Goal: Task Accomplishment & Management: Manage account settings

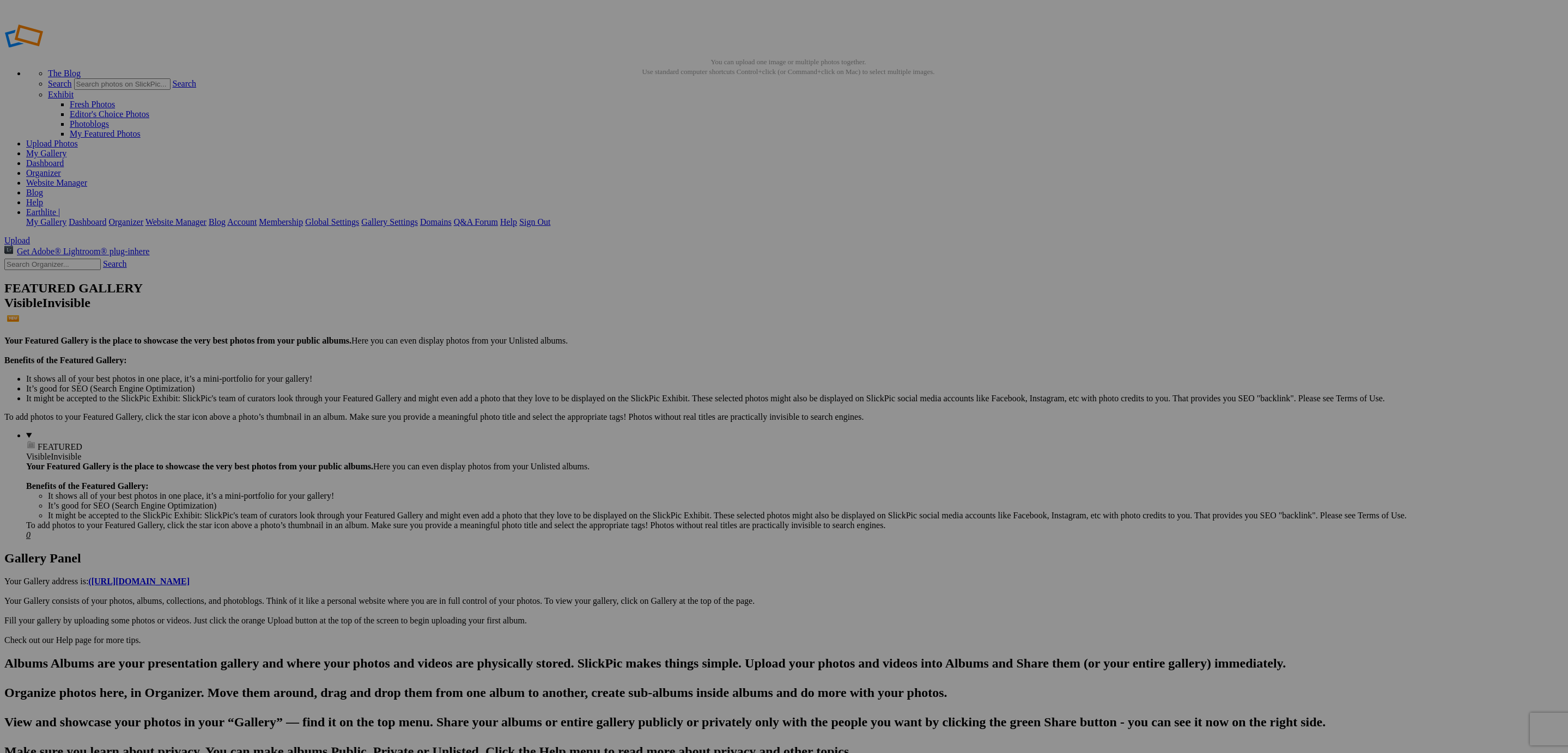
checkbox input "true"
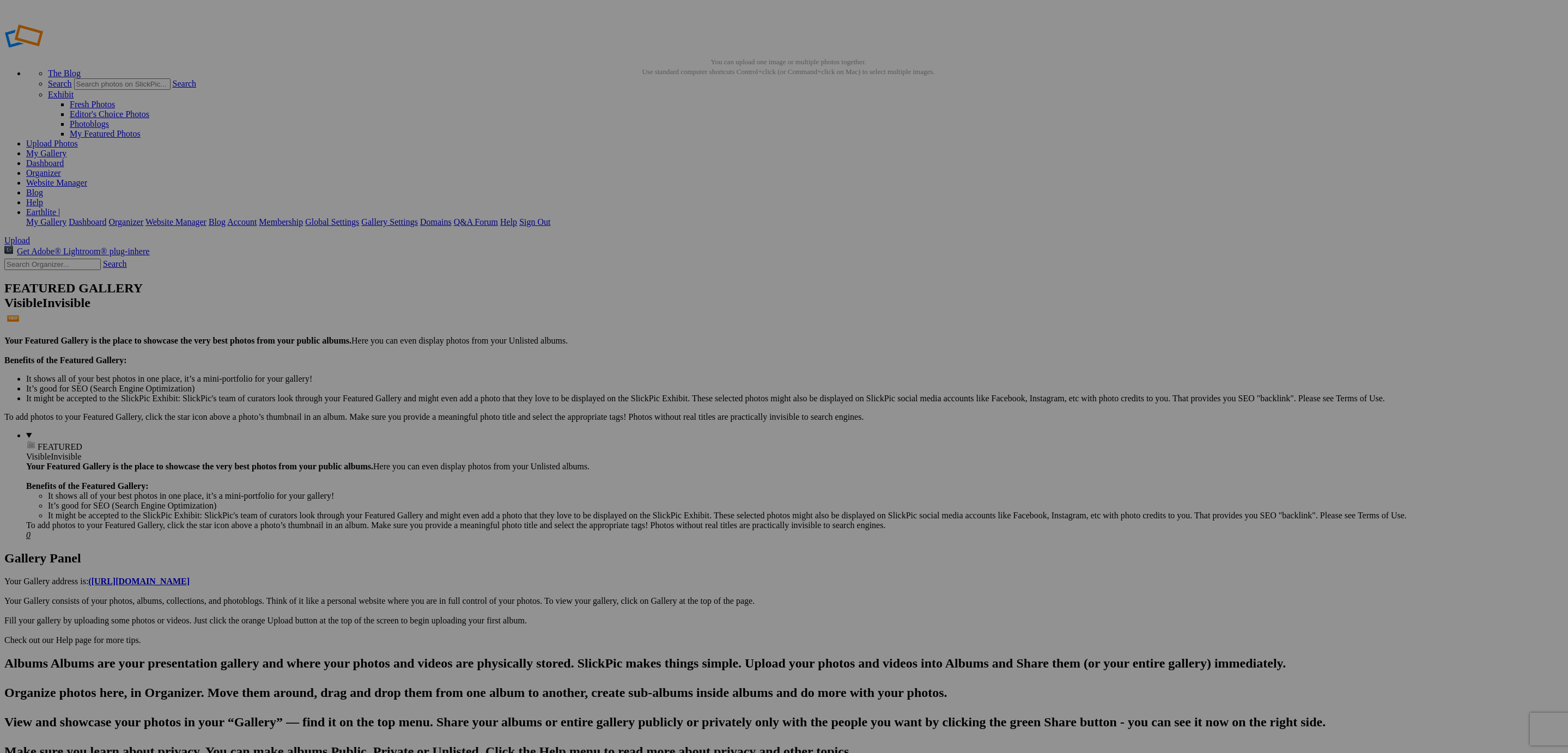
checkbox input "true"
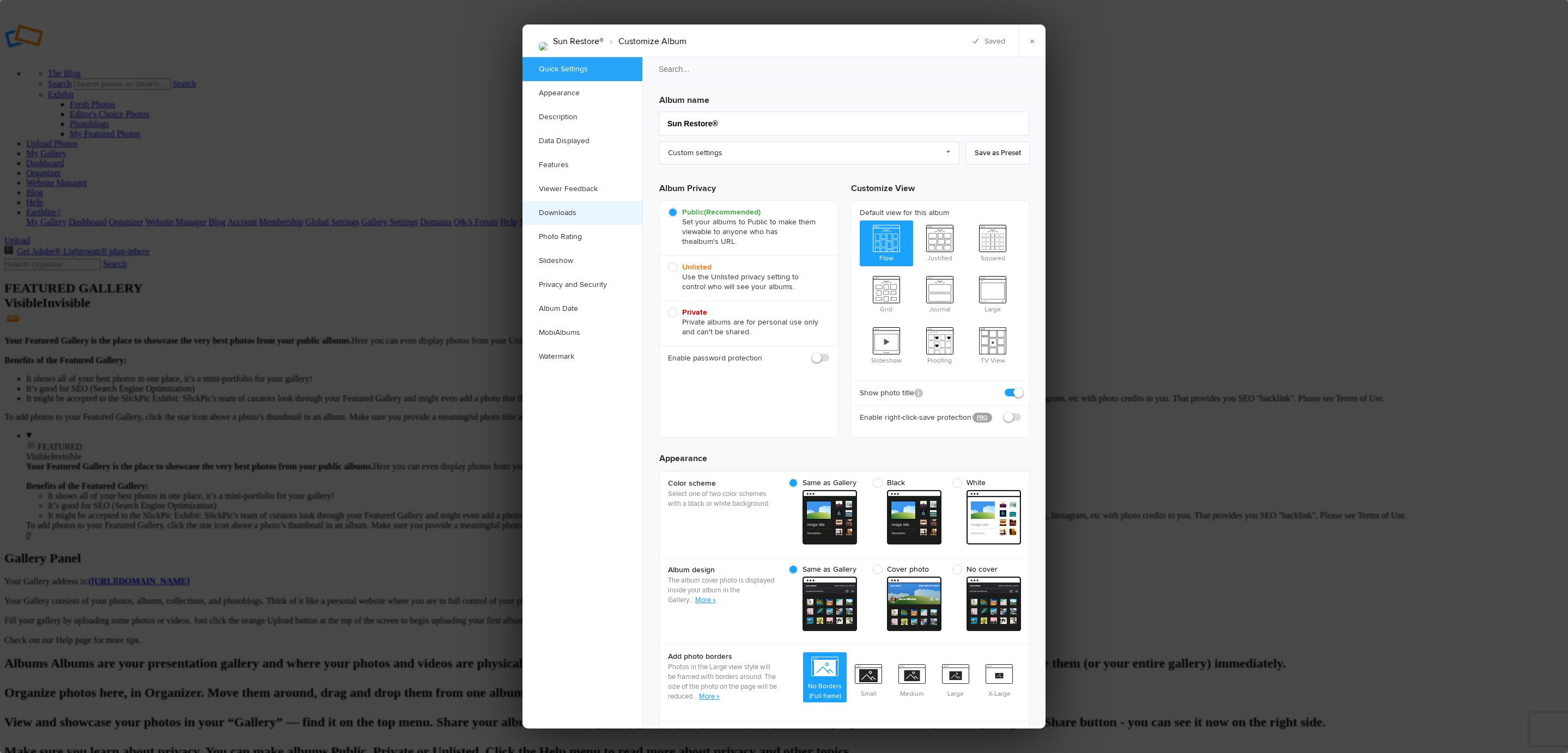
click at [586, 214] on link "Downloads" at bounding box center [582, 213] width 120 height 24
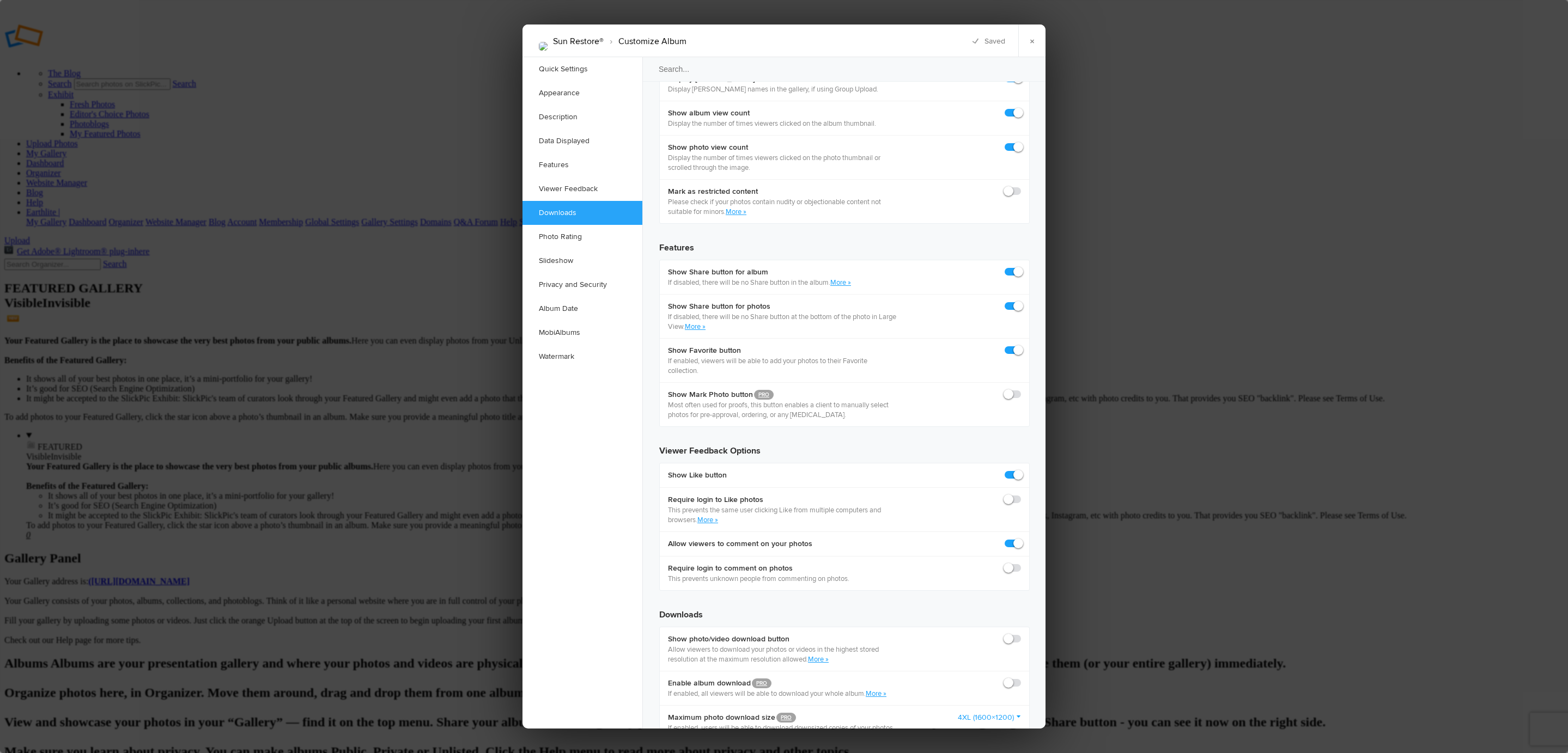
scroll to position [1688, 0]
click at [1021, 677] on span at bounding box center [1021, 677] width 0 height 0
click at [1020, 676] on input "checkbox" at bounding box center [1020, 676] width 1 height 1
checkbox input "true"
click at [1008, 626] on div "Show photo/video download button Allow viewers to download your photos or video…" at bounding box center [844, 648] width 369 height 43
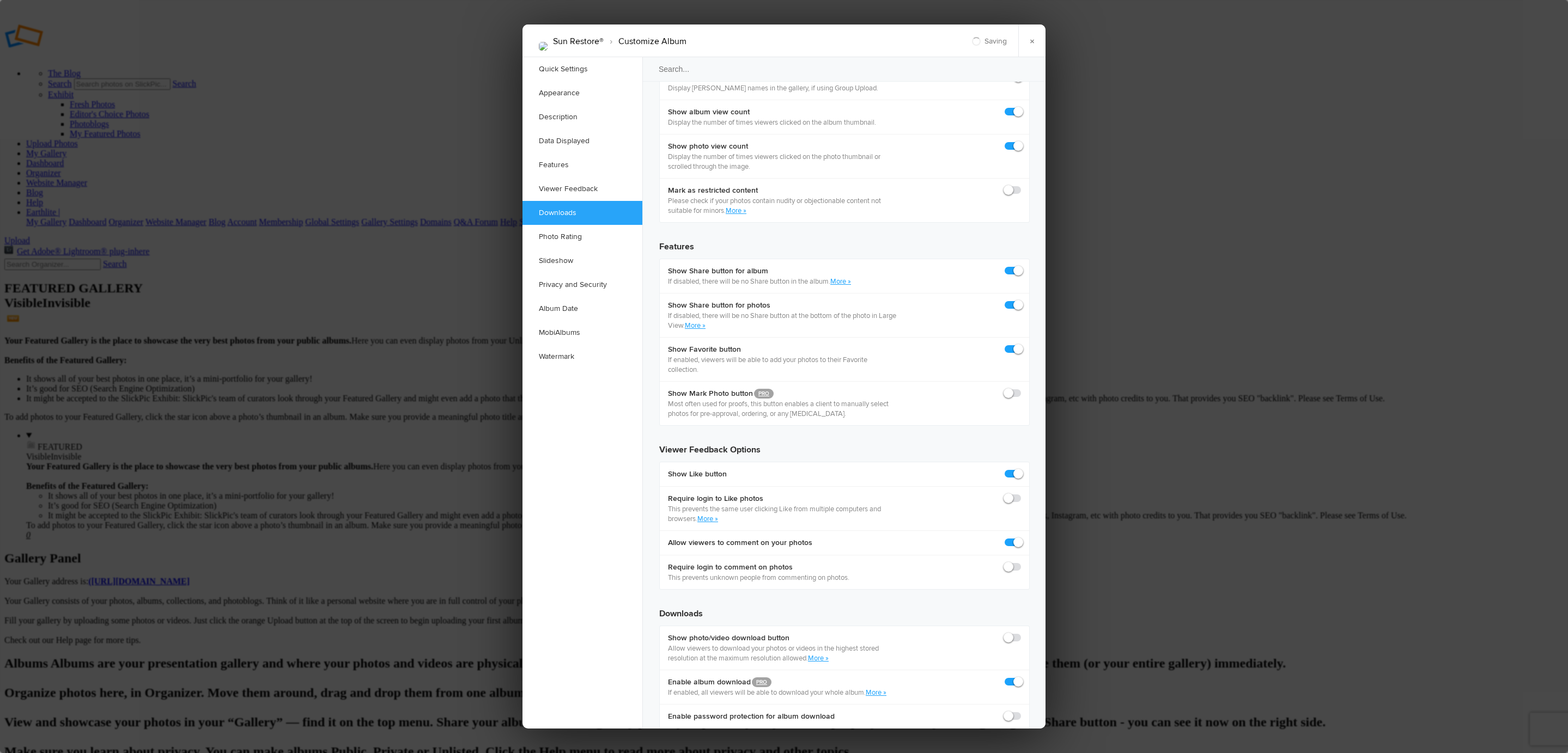
click at [1021, 633] on span at bounding box center [1021, 633] width 0 height 0
click at [1020, 632] on input "checkbox" at bounding box center [1020, 632] width 1 height 1
checkbox input "true"
click at [1361, 209] on div at bounding box center [784, 376] width 1568 height 753
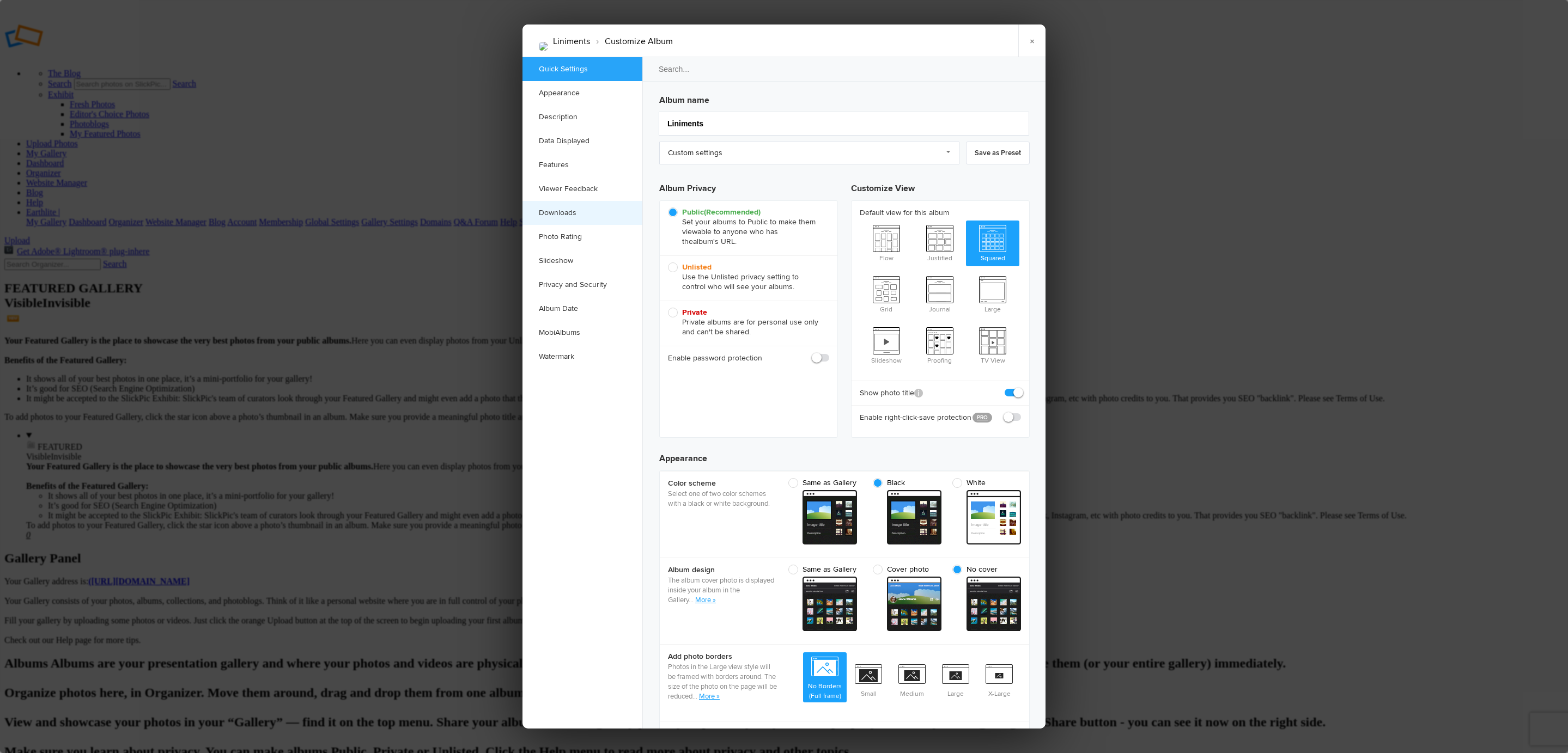
click at [580, 213] on link "Downloads" at bounding box center [582, 213] width 120 height 24
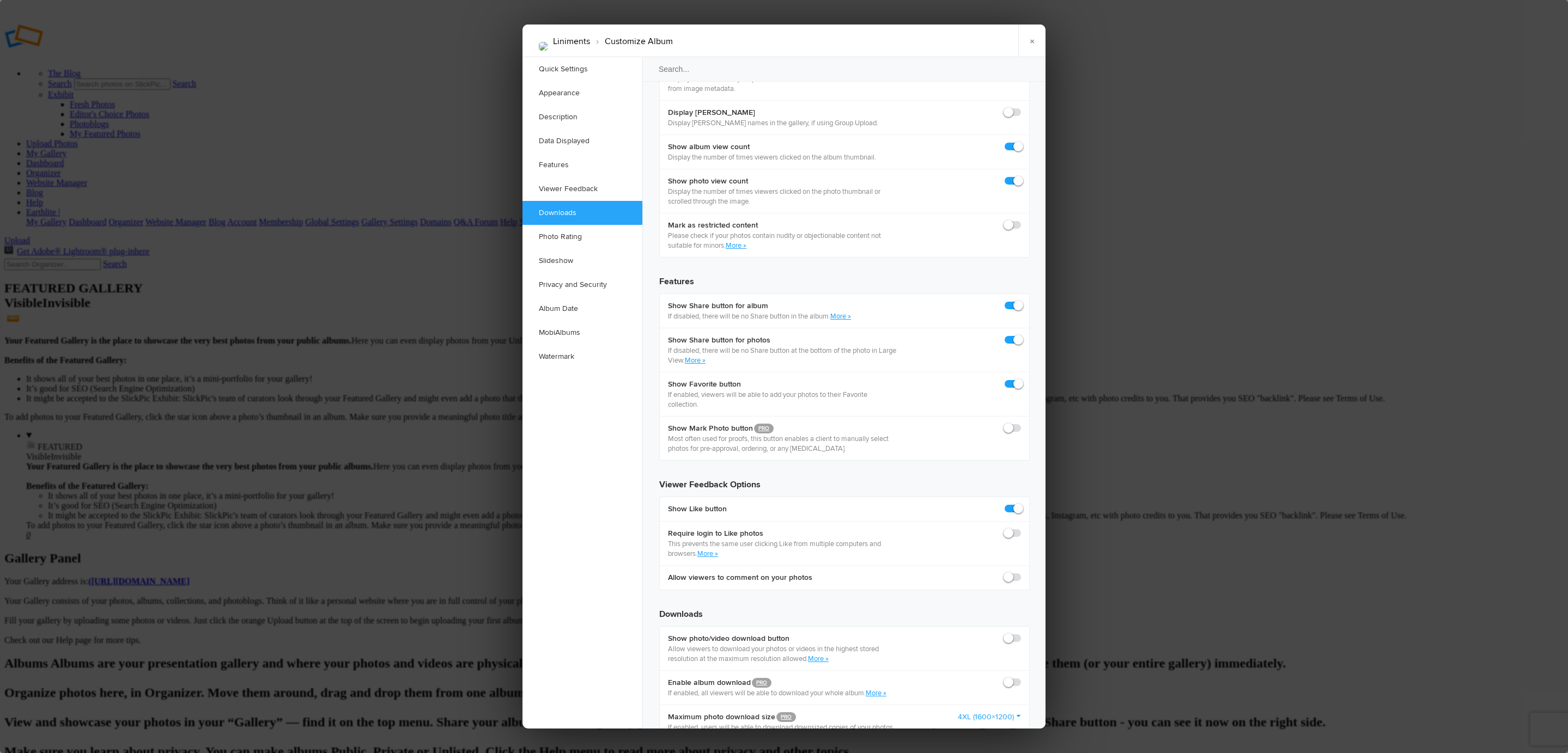
scroll to position [1654, 0]
click at [1021, 677] on span at bounding box center [1021, 677] width 0 height 0
click at [1021, 633] on span at bounding box center [1021, 633] width 0 height 0
click at [1020, 632] on input "checkbox" at bounding box center [1020, 632] width 1 height 1
checkbox input "true"
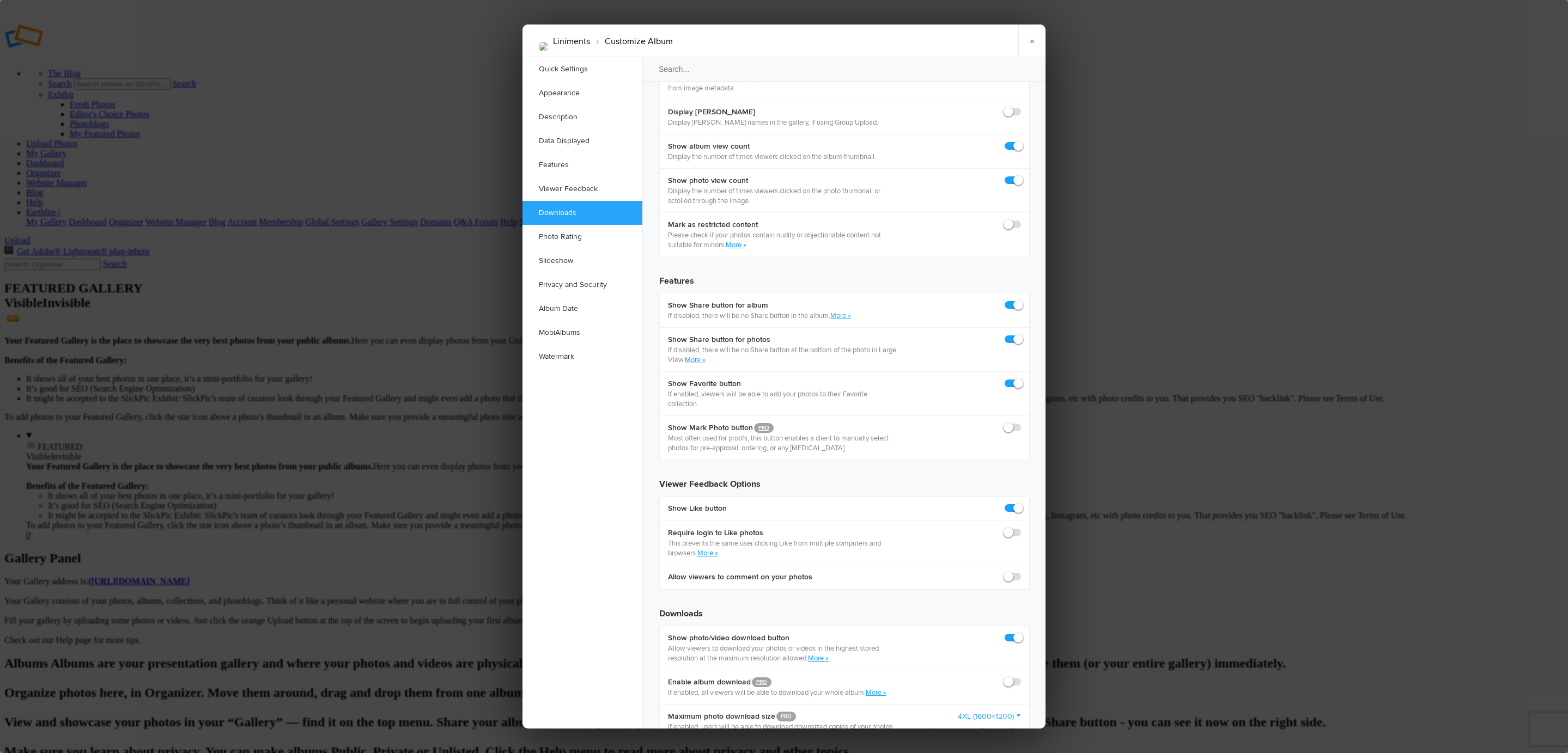
click at [1021, 677] on span at bounding box center [1021, 677] width 0 height 0
click at [1020, 676] on input "checkbox" at bounding box center [1020, 676] width 1 height 1
checkbox input "true"
drag, startPoint x: 1087, startPoint y: 179, endPoint x: 1096, endPoint y: 179, distance: 9.0
click at [1087, 180] on div at bounding box center [784, 376] width 1568 height 753
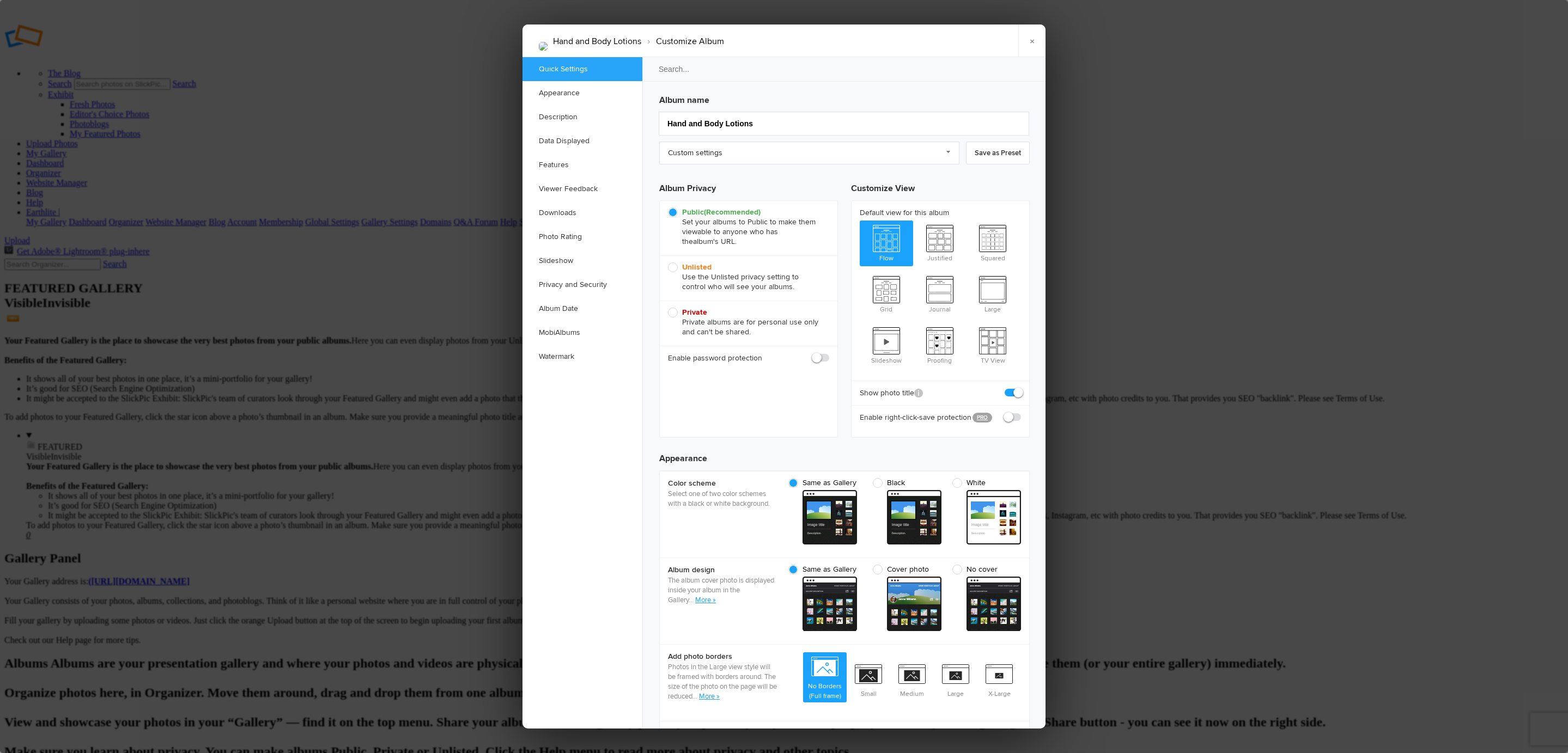
click at [254, 89] on div at bounding box center [784, 376] width 1568 height 753
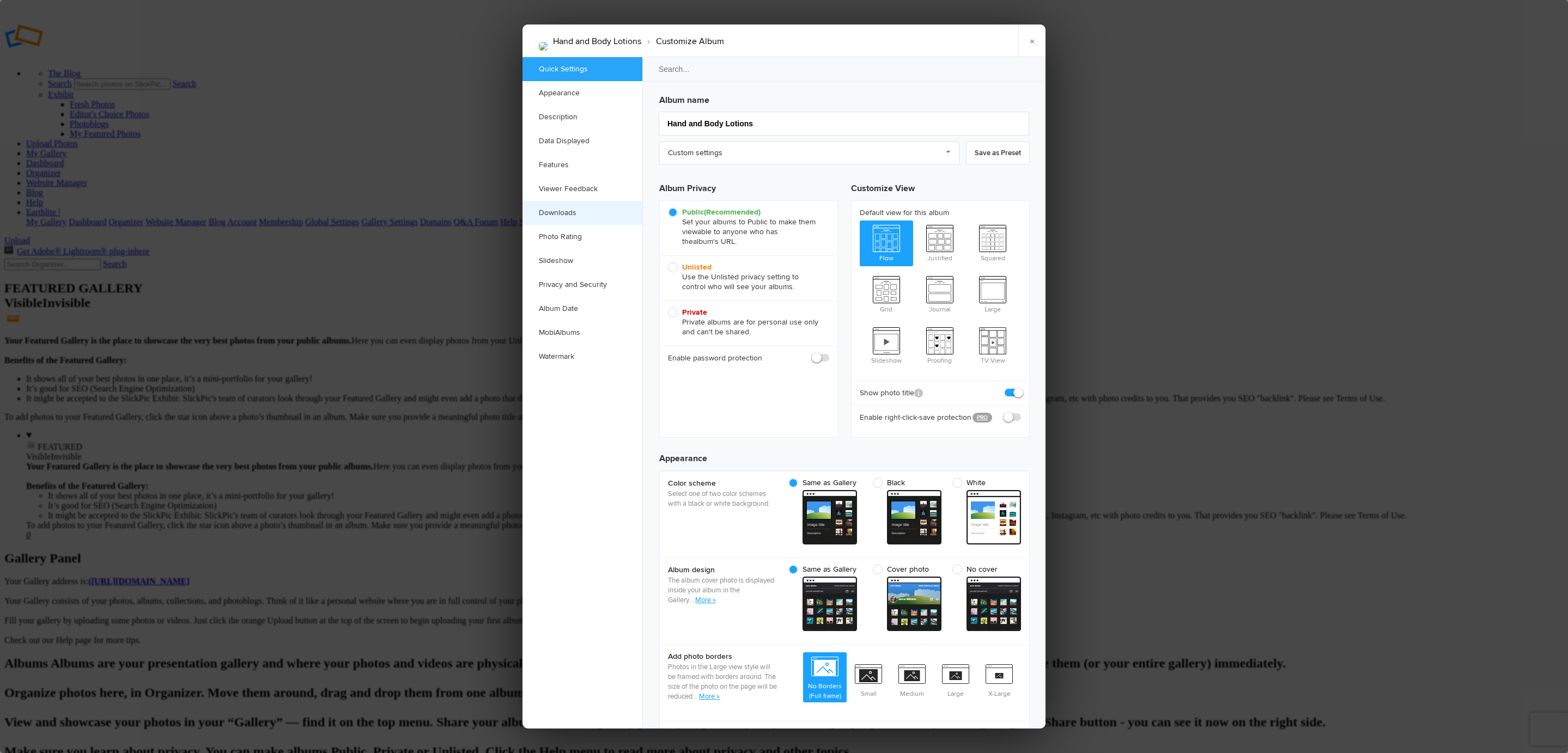
click at [597, 209] on link "Downloads" at bounding box center [582, 213] width 120 height 24
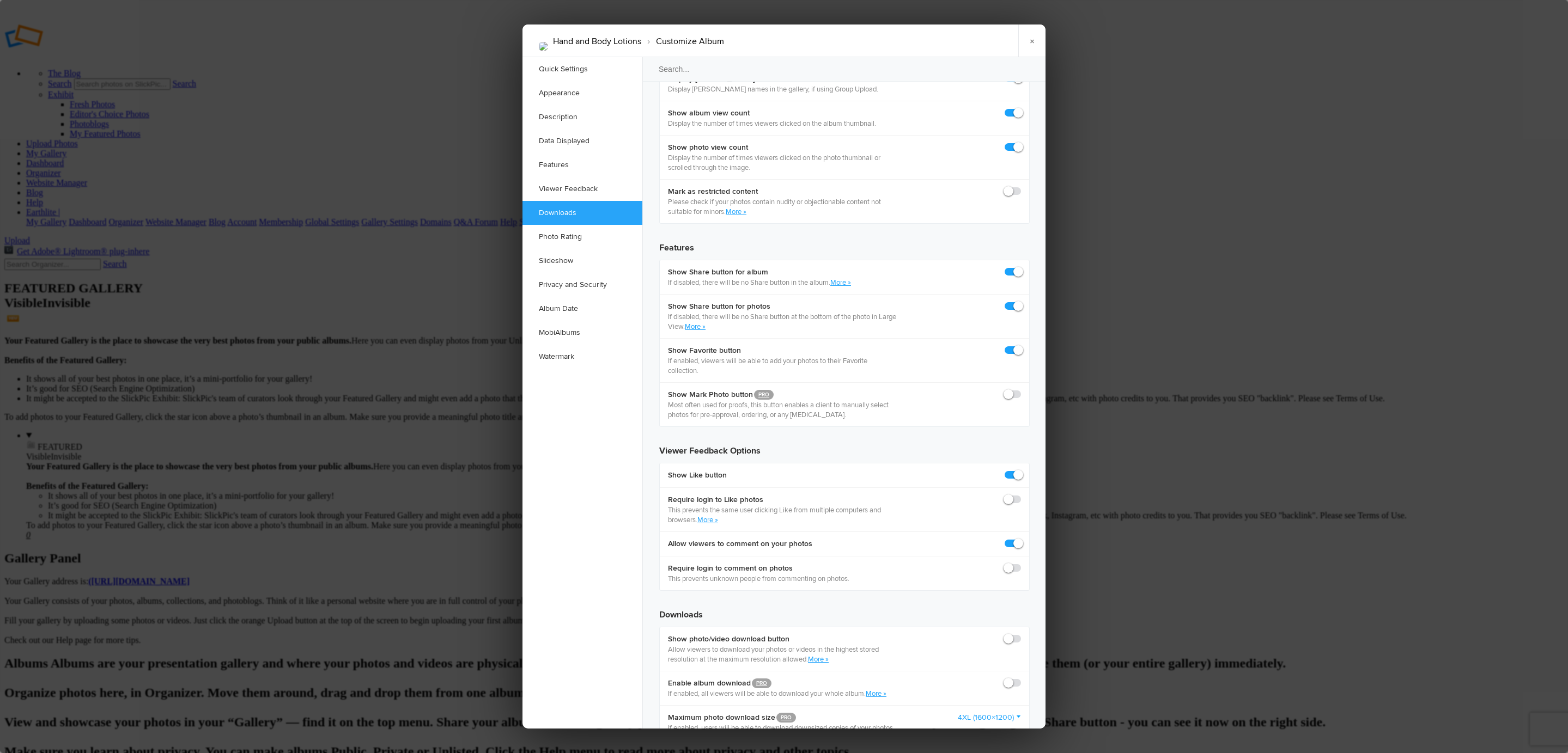
scroll to position [1688, 0]
drag, startPoint x: 1013, startPoint y: 164, endPoint x: 1015, endPoint y: 143, distance: 21.1
click at [1021, 677] on span at bounding box center [1021, 677] width 0 height 0
drag, startPoint x: 1009, startPoint y: 121, endPoint x: 1011, endPoint y: 126, distance: 5.4
click at [1021, 633] on span at bounding box center [1021, 633] width 0 height 0
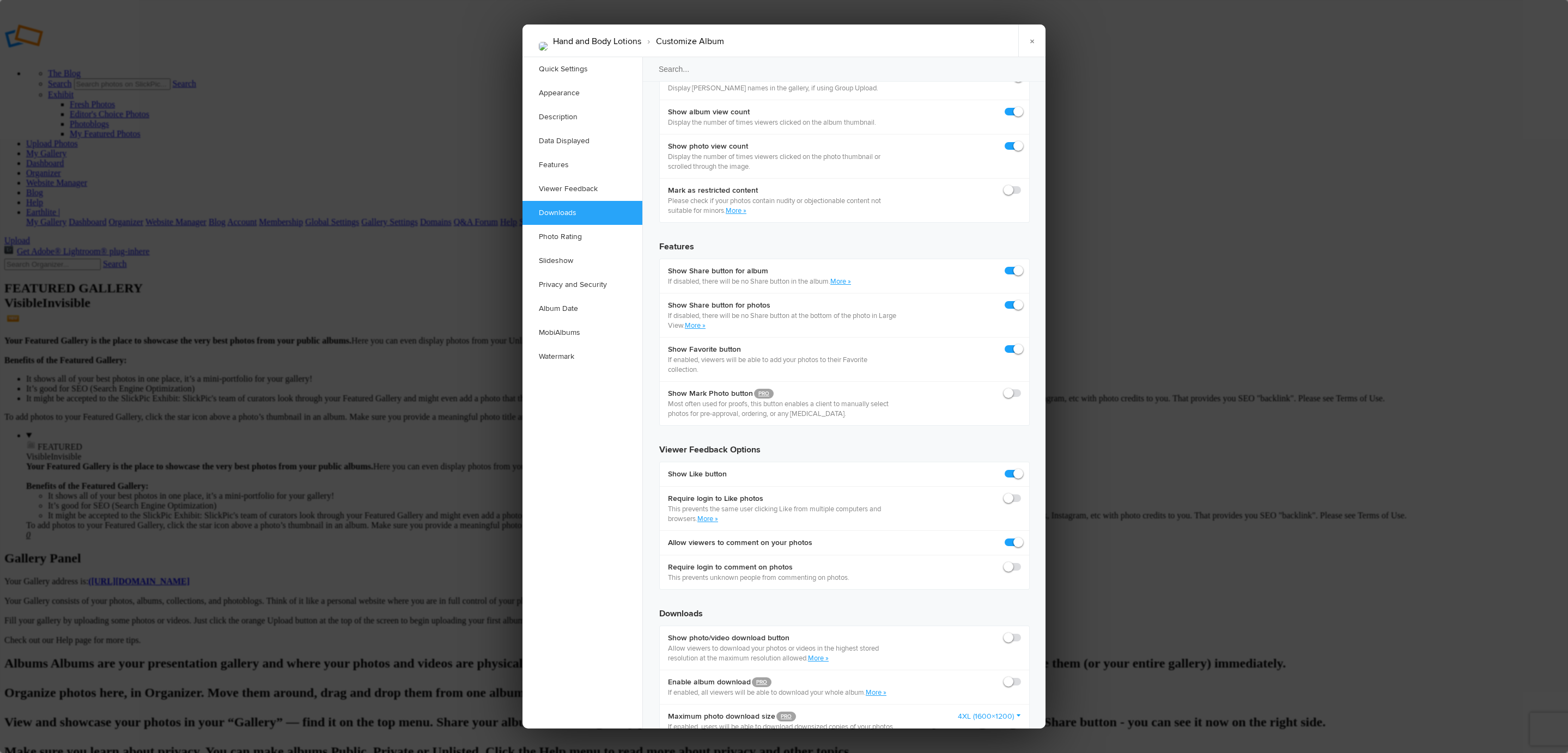
click at [1020, 632] on input "checkbox" at bounding box center [1020, 632] width 1 height 1
checkbox input "true"
click at [1021, 677] on span at bounding box center [1021, 677] width 0 height 0
click at [1020, 676] on input "checkbox" at bounding box center [1020, 676] width 1 height 1
checkbox input "true"
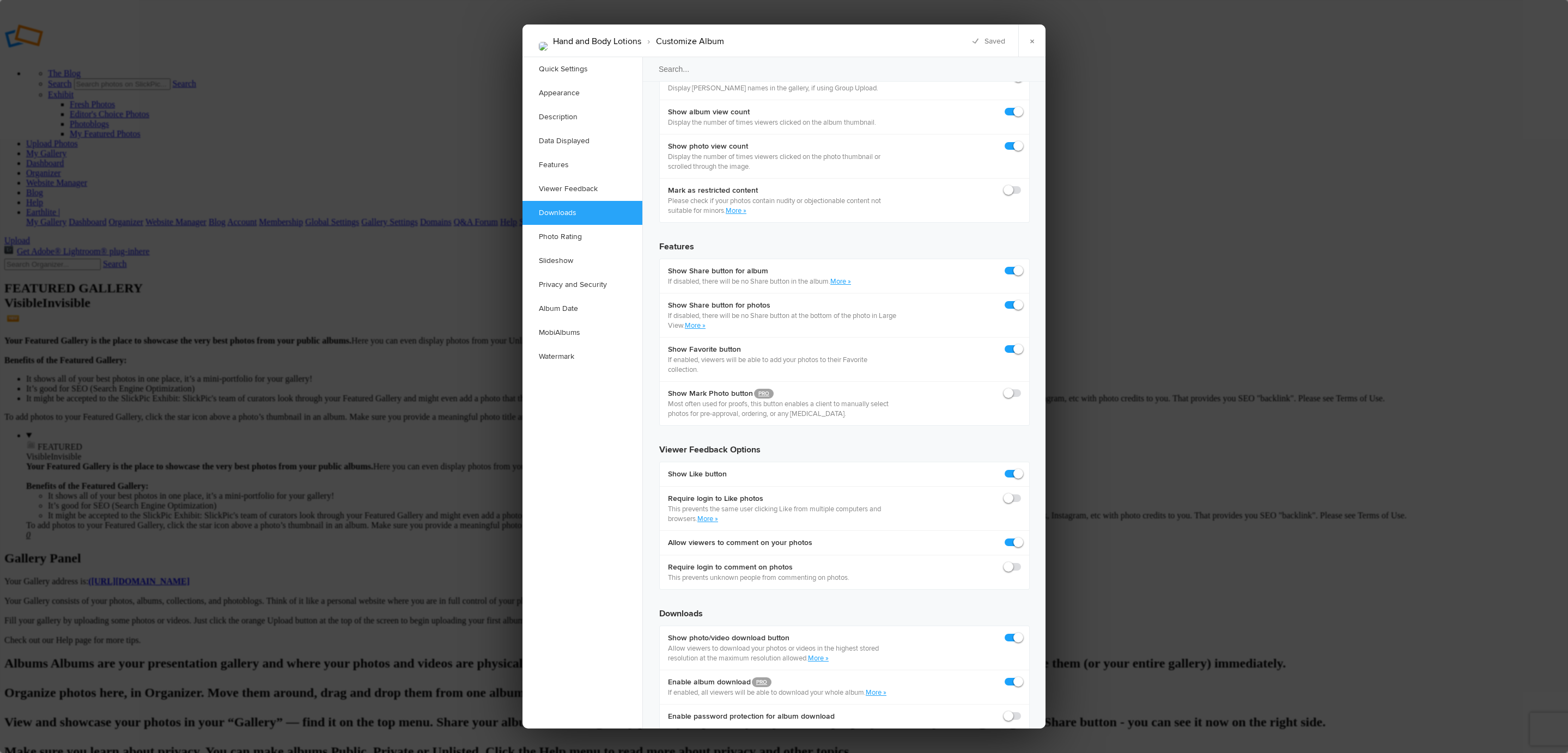
click at [1433, 153] on div at bounding box center [784, 376] width 1568 height 753
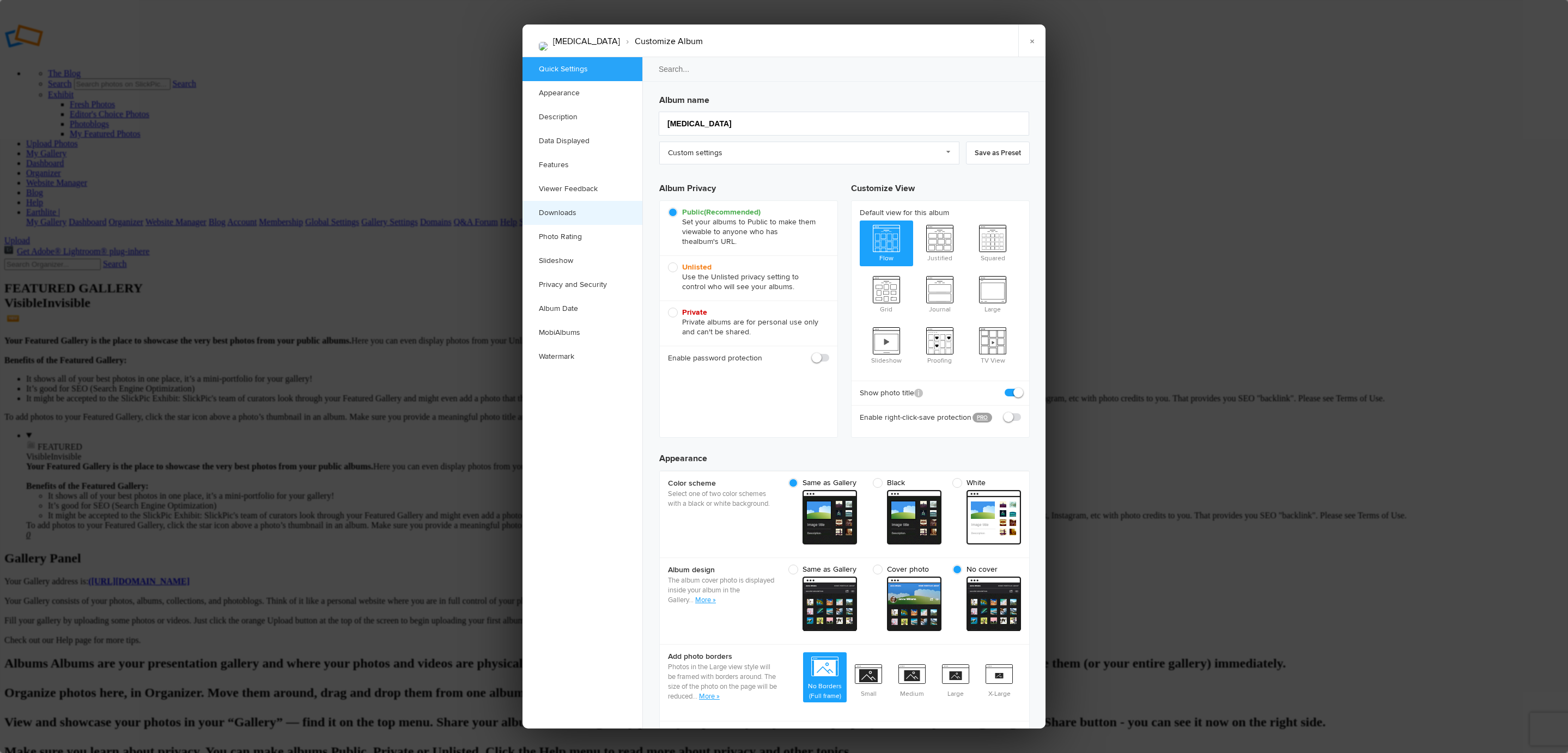
click at [597, 212] on link "Downloads" at bounding box center [582, 213] width 120 height 24
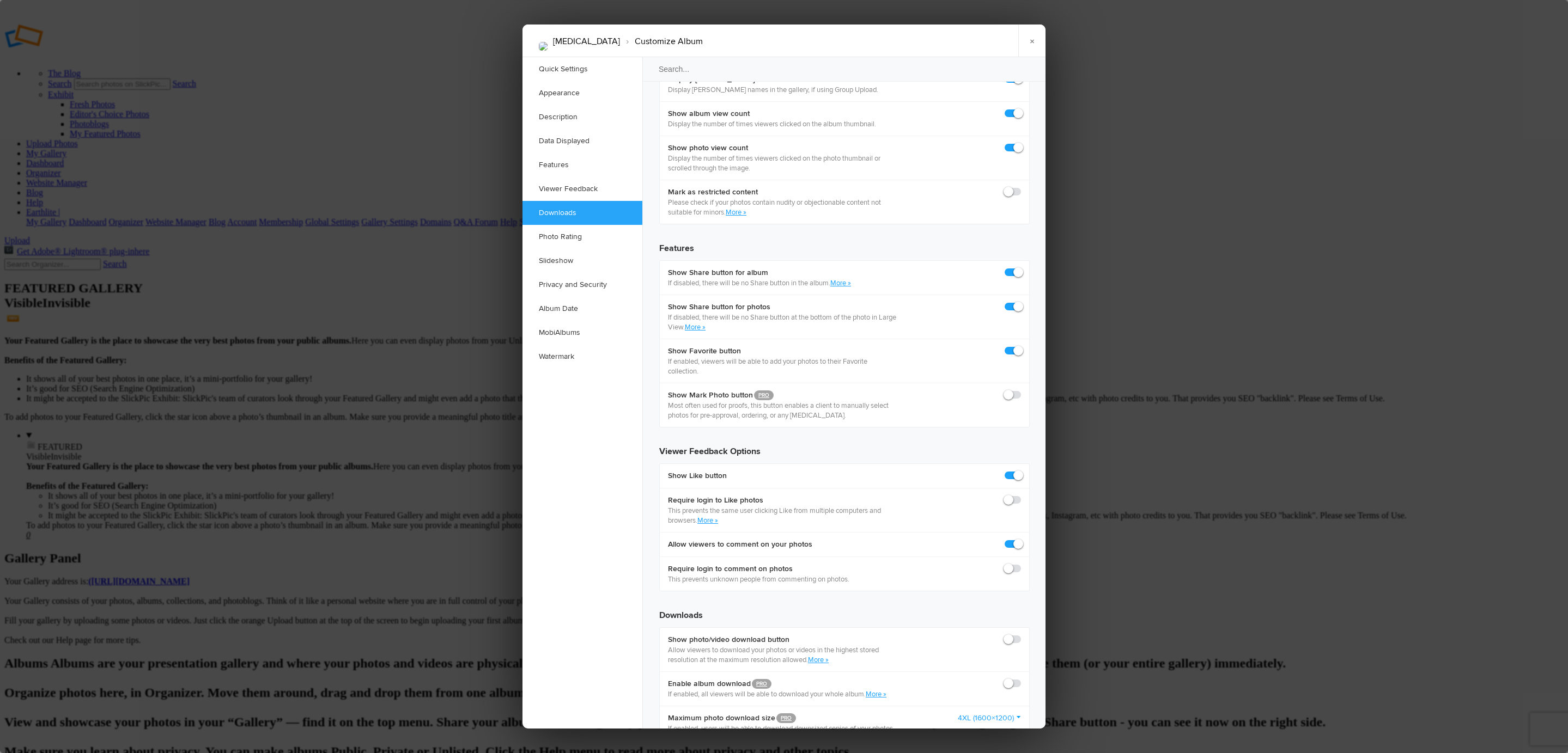
scroll to position [1688, 0]
click at [1003, 670] on div "Enable album download PRO If enabled, all viewers will be able to download your…" at bounding box center [844, 687] width 369 height 35
drag, startPoint x: 1013, startPoint y: 166, endPoint x: 1014, endPoint y: 157, distance: 9.1
click at [1021, 677] on span at bounding box center [1021, 677] width 0 height 0
click at [1020, 676] on input "checkbox" at bounding box center [1020, 676] width 1 height 1
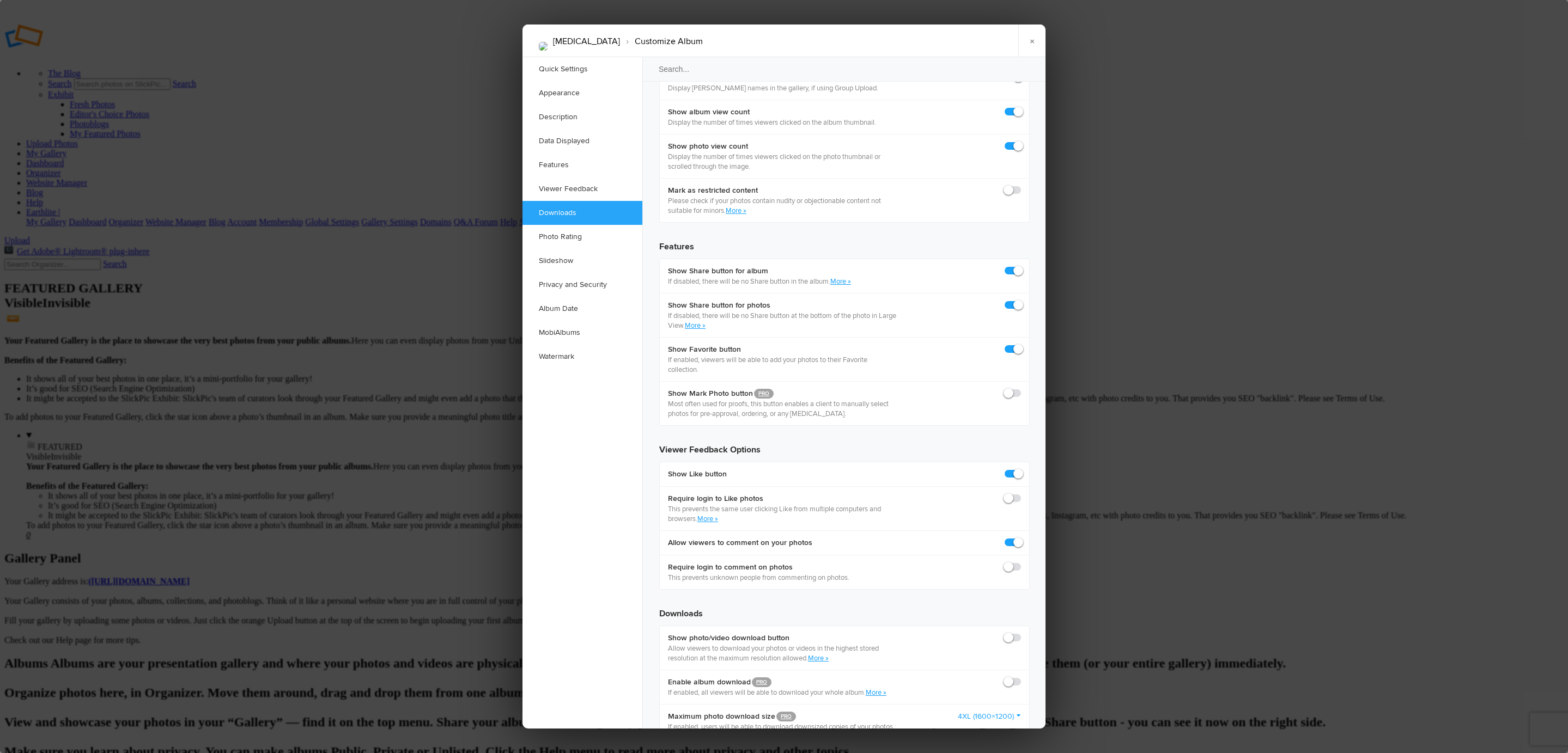
checkbox input "true"
click at [1021, 633] on span at bounding box center [1021, 633] width 0 height 0
click at [1020, 632] on input "checkbox" at bounding box center [1020, 632] width 1 height 1
checkbox input "true"
click at [1106, 176] on div at bounding box center [784, 376] width 1568 height 753
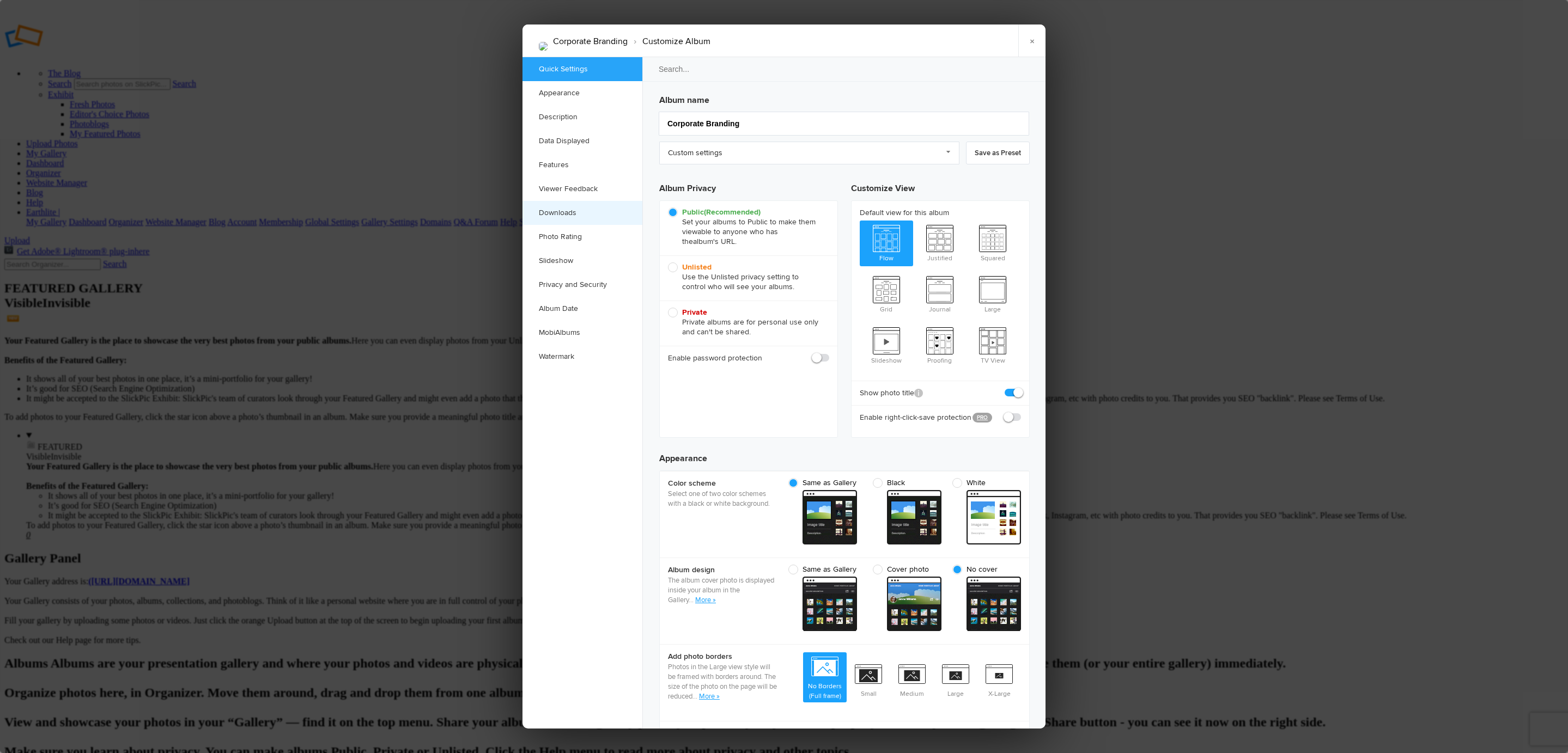
click at [603, 215] on link "Downloads" at bounding box center [582, 213] width 120 height 24
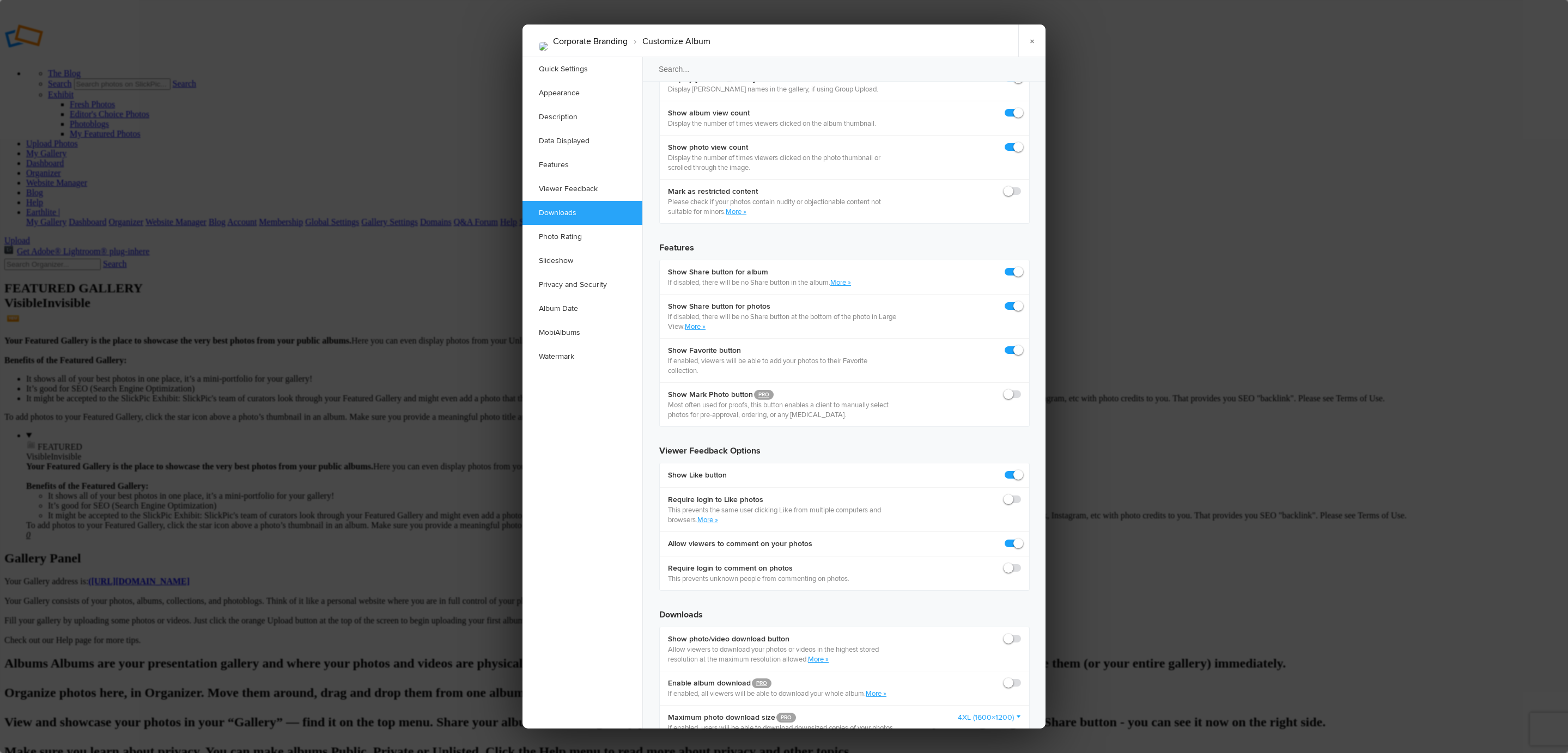
scroll to position [1688, 0]
click at [1021, 677] on span at bounding box center [1021, 677] width 0 height 0
click at [1020, 676] on input "checkbox" at bounding box center [1020, 676] width 1 height 1
checkbox input "true"
click at [1021, 633] on span at bounding box center [1021, 633] width 0 height 0
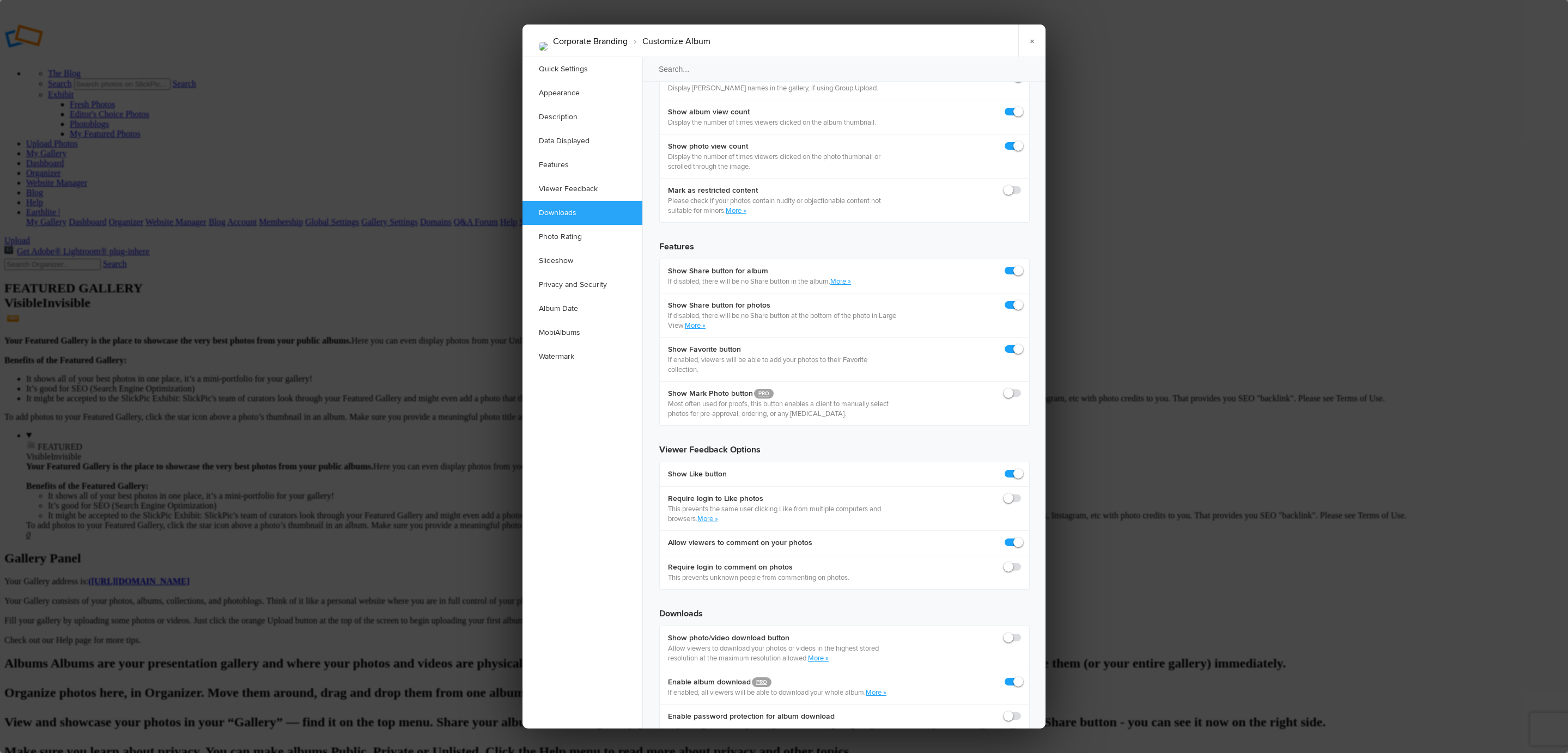
click at [1020, 632] on input "checkbox" at bounding box center [1020, 632] width 1 height 1
checkbox input "true"
click at [1091, 171] on div at bounding box center [784, 376] width 1568 height 753
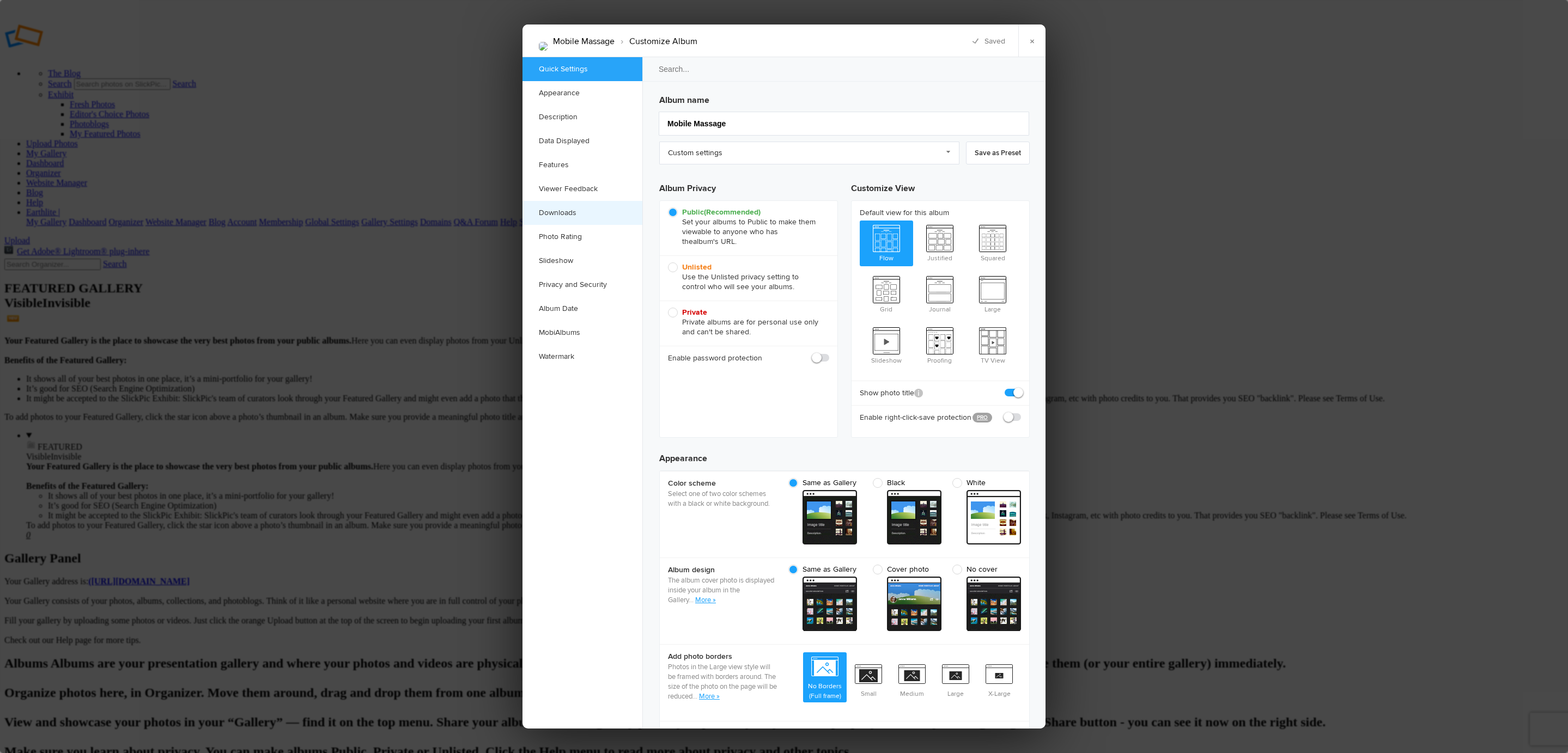
click at [601, 211] on link "Downloads" at bounding box center [582, 213] width 120 height 24
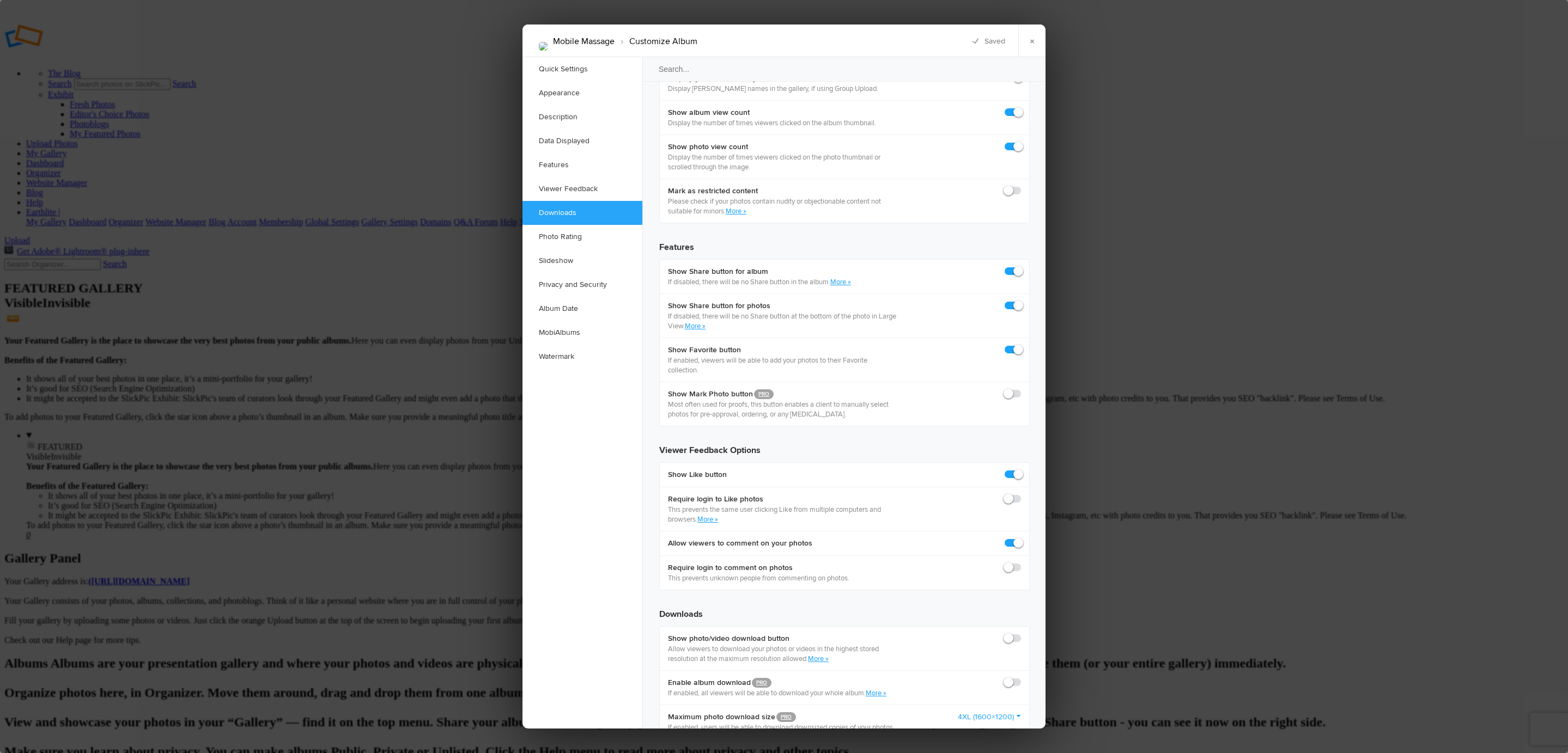
scroll to position [1688, 0]
drag, startPoint x: 1016, startPoint y: 167, endPoint x: 1013, endPoint y: 160, distance: 7.6
click at [1021, 677] on span at bounding box center [1021, 677] width 0 height 0
click at [1020, 676] on input "checkbox" at bounding box center [1020, 676] width 1 height 1
checkbox input "true"
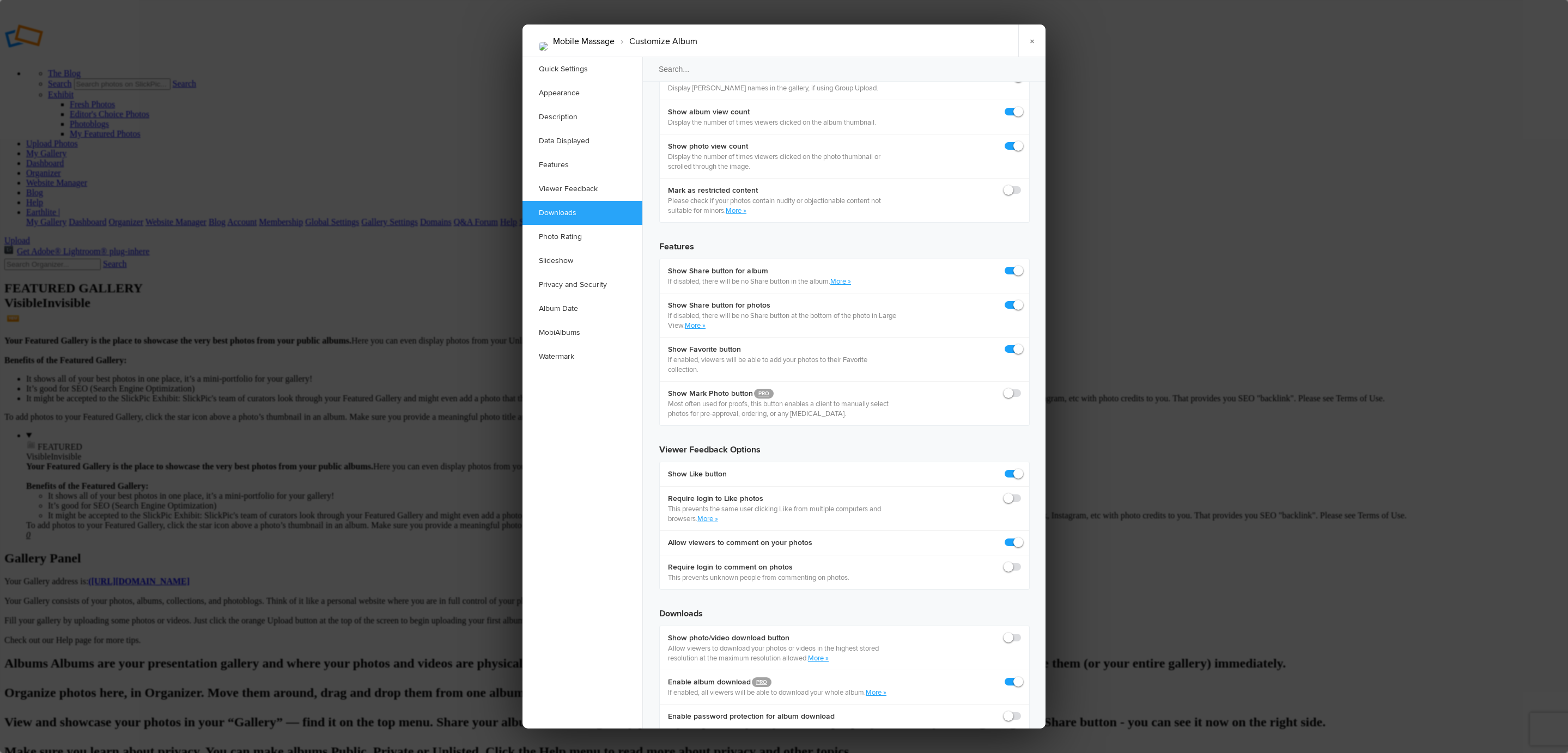
click at [1021, 633] on span at bounding box center [1021, 633] width 0 height 0
click at [1020, 632] on input "checkbox" at bounding box center [1020, 632] width 1 height 1
checkbox input "true"
click at [318, 259] on div at bounding box center [784, 376] width 1568 height 753
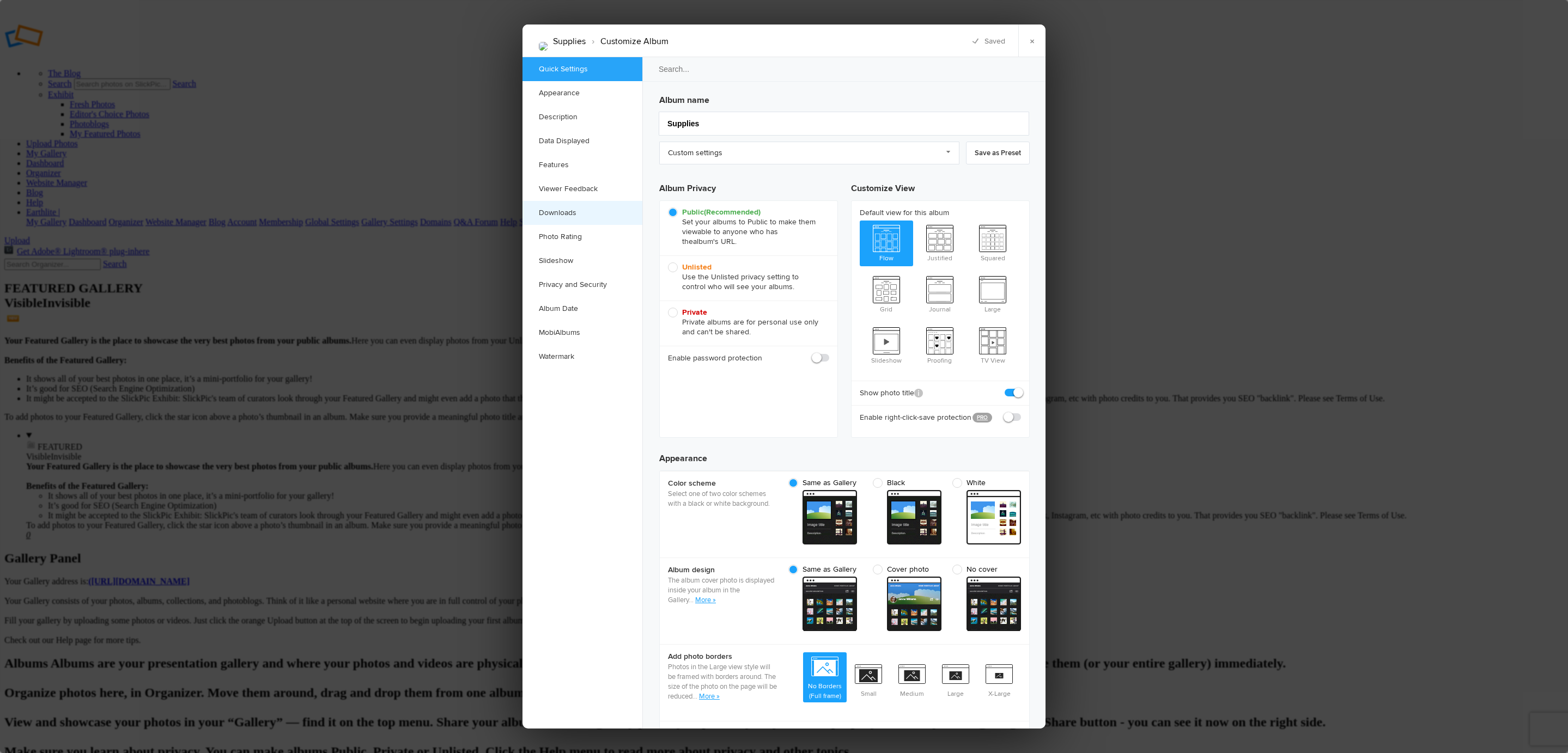
click at [609, 211] on link "Downloads" at bounding box center [582, 213] width 120 height 24
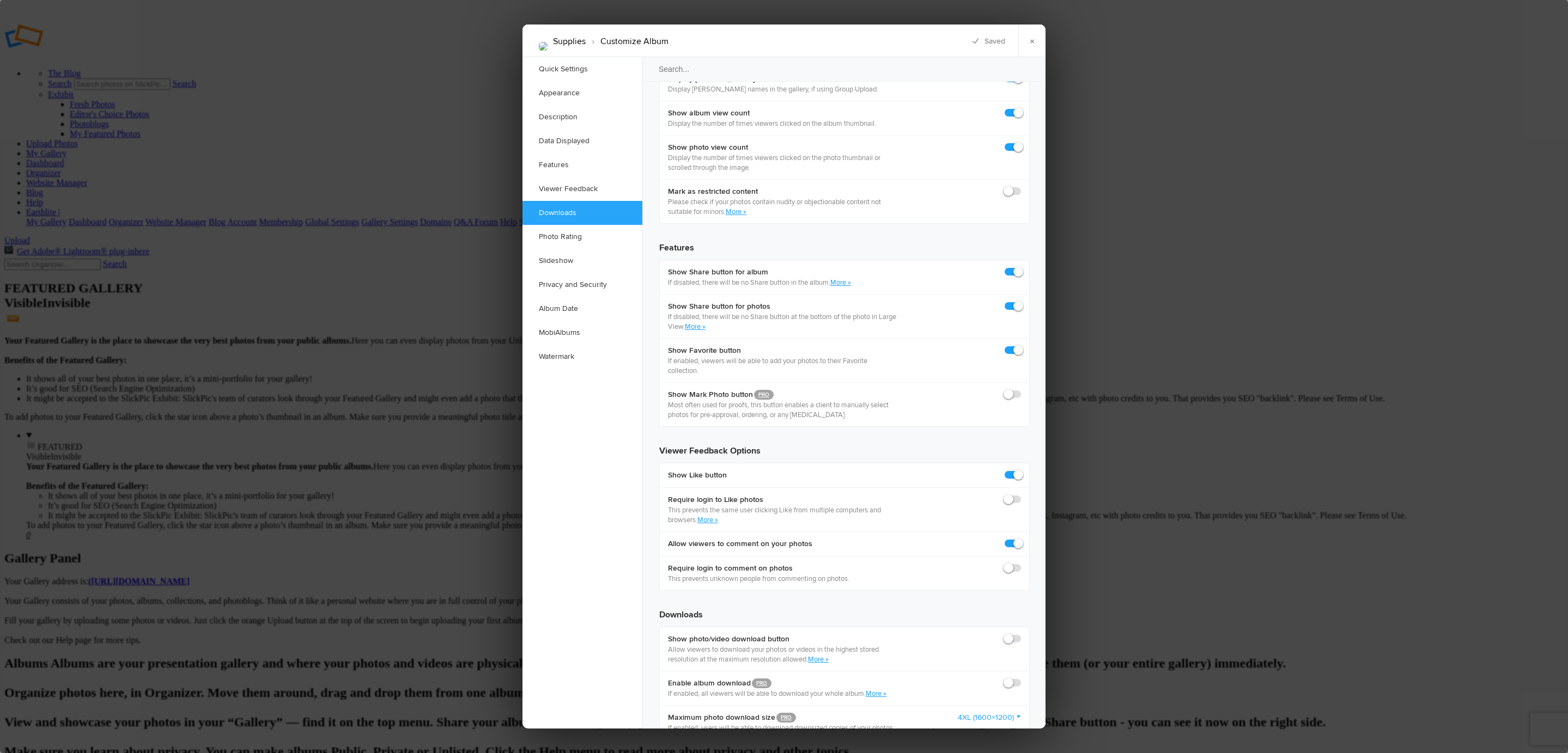
scroll to position [1688, 0]
click at [1021, 677] on span at bounding box center [1021, 677] width 0 height 0
click at [1020, 676] on input "checkbox" at bounding box center [1020, 676] width 1 height 1
checkbox input "true"
click at [1021, 633] on span at bounding box center [1021, 633] width 0 height 0
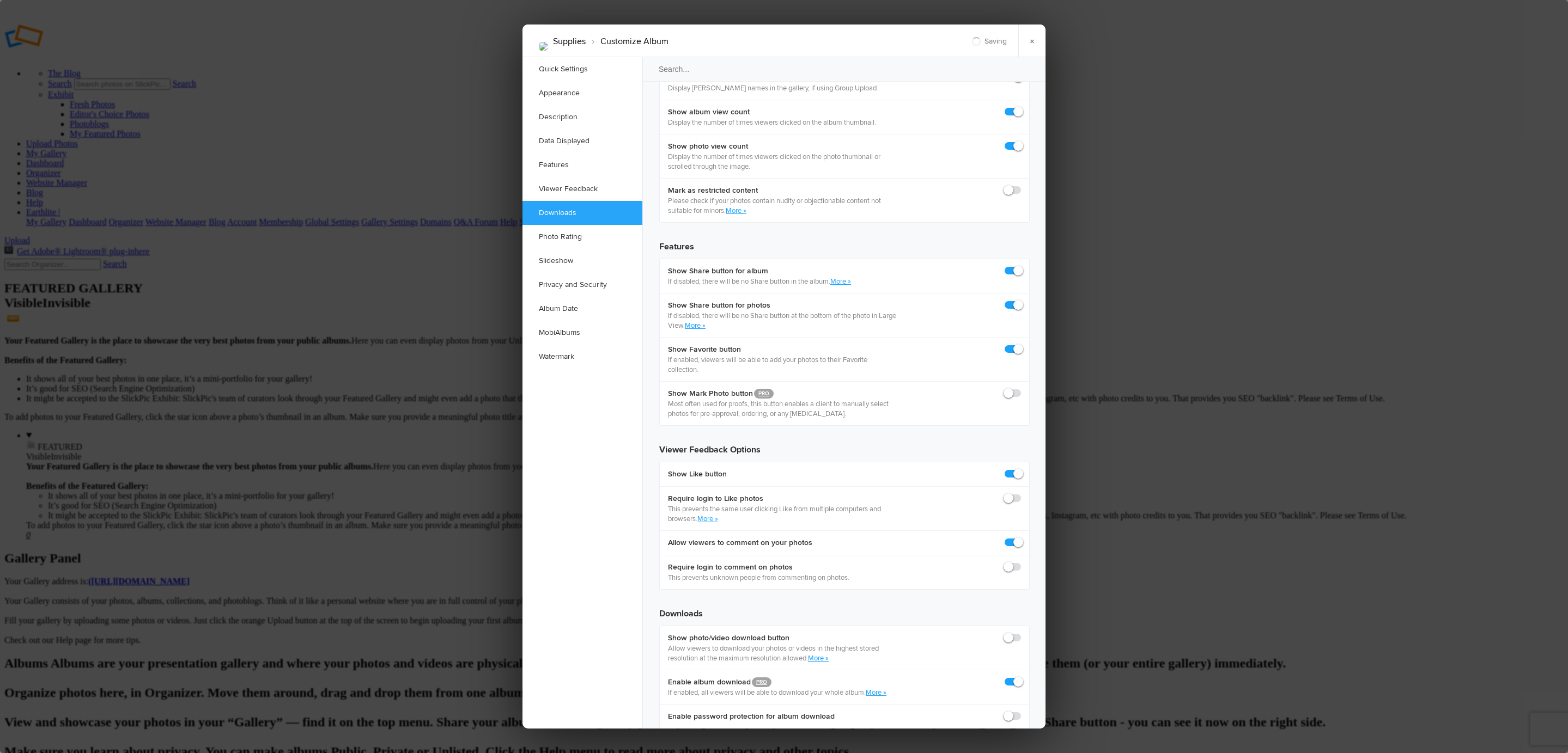
click at [1020, 632] on input "checkbox" at bounding box center [1020, 632] width 1 height 1
checkbox input "true"
click at [1100, 177] on div at bounding box center [784, 376] width 1568 height 753
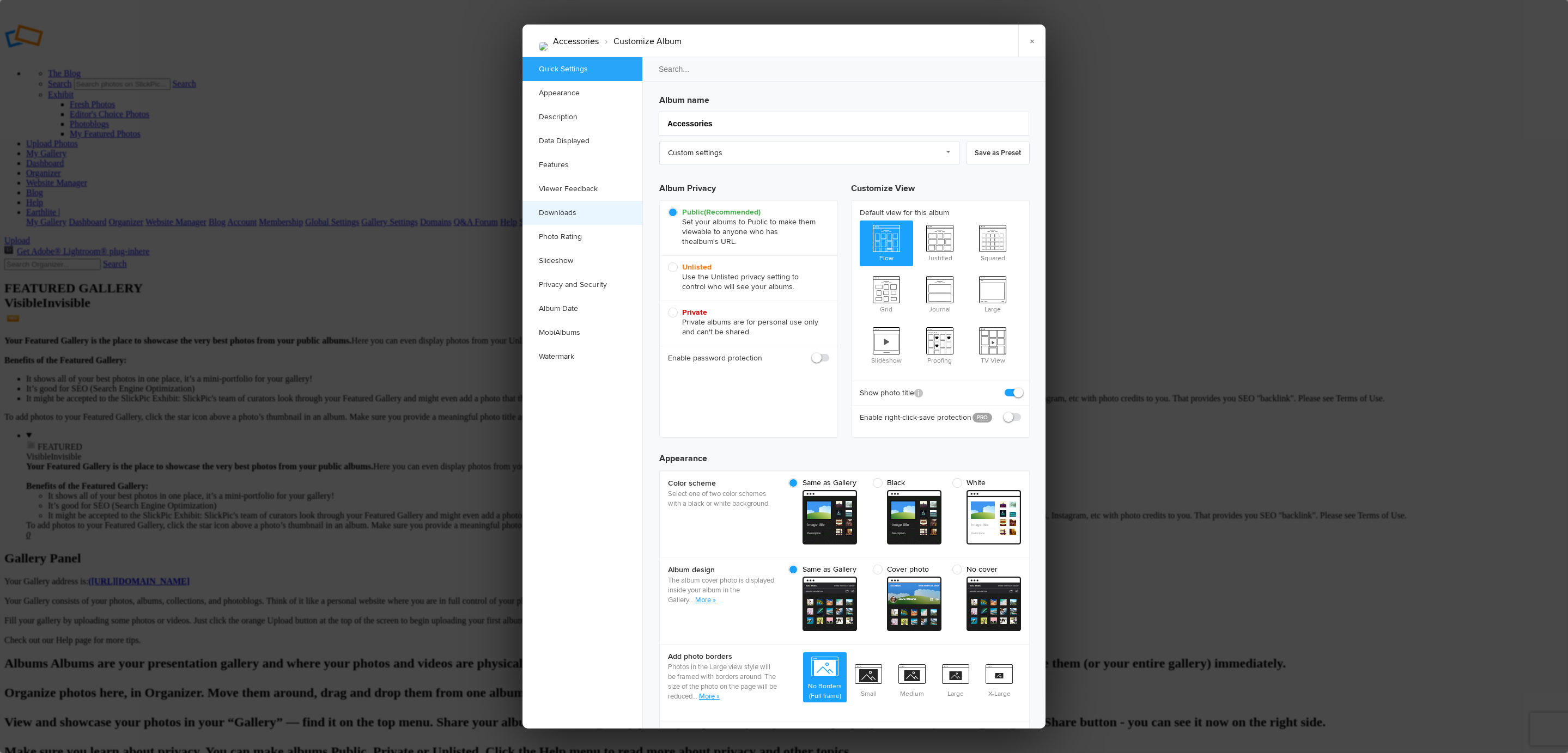
click at [595, 213] on link "Downloads" at bounding box center [582, 213] width 120 height 24
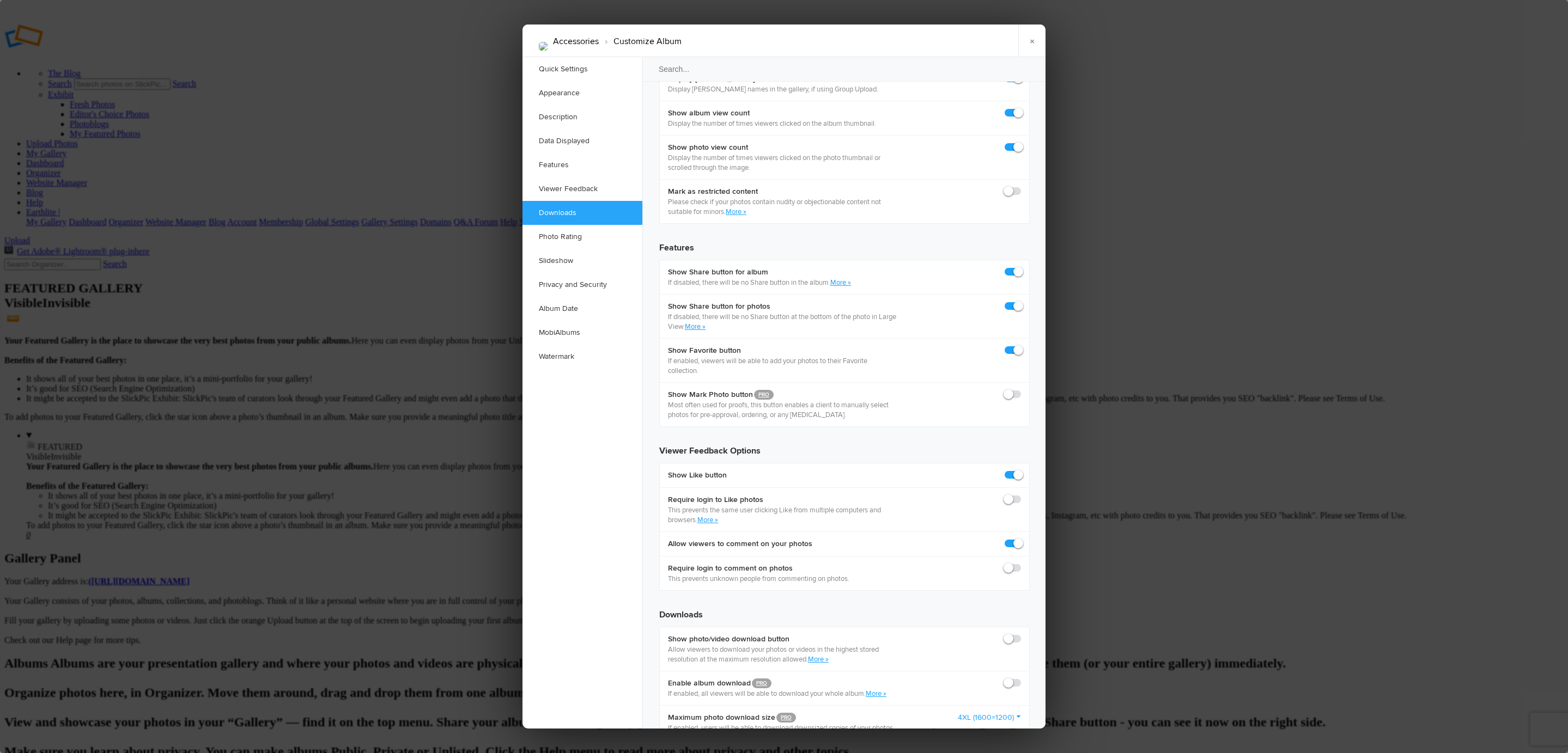
scroll to position [1688, 0]
drag, startPoint x: 1016, startPoint y: 162, endPoint x: 1014, endPoint y: 156, distance: 6.3
click at [1017, 677] on label at bounding box center [1013, 682] width 16 height 9
click at [1020, 676] on input "checkbox" at bounding box center [1020, 676] width 1 height 1
checkbox input "true"
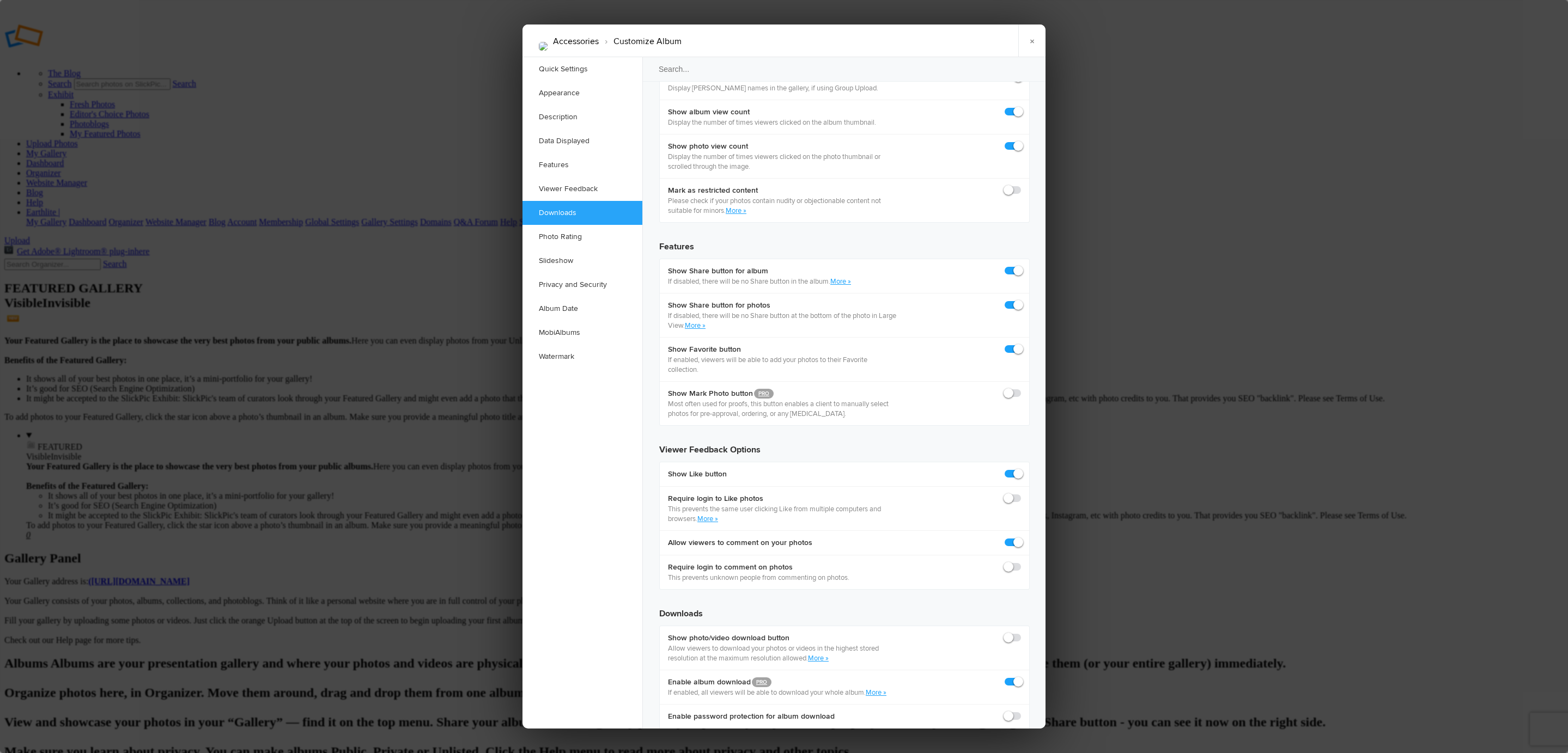
click at [1021, 633] on span at bounding box center [1021, 633] width 0 height 0
click at [1020, 632] on input "checkbox" at bounding box center [1020, 632] width 1 height 1
checkbox input "true"
click at [1274, 270] on div at bounding box center [784, 376] width 1568 height 753
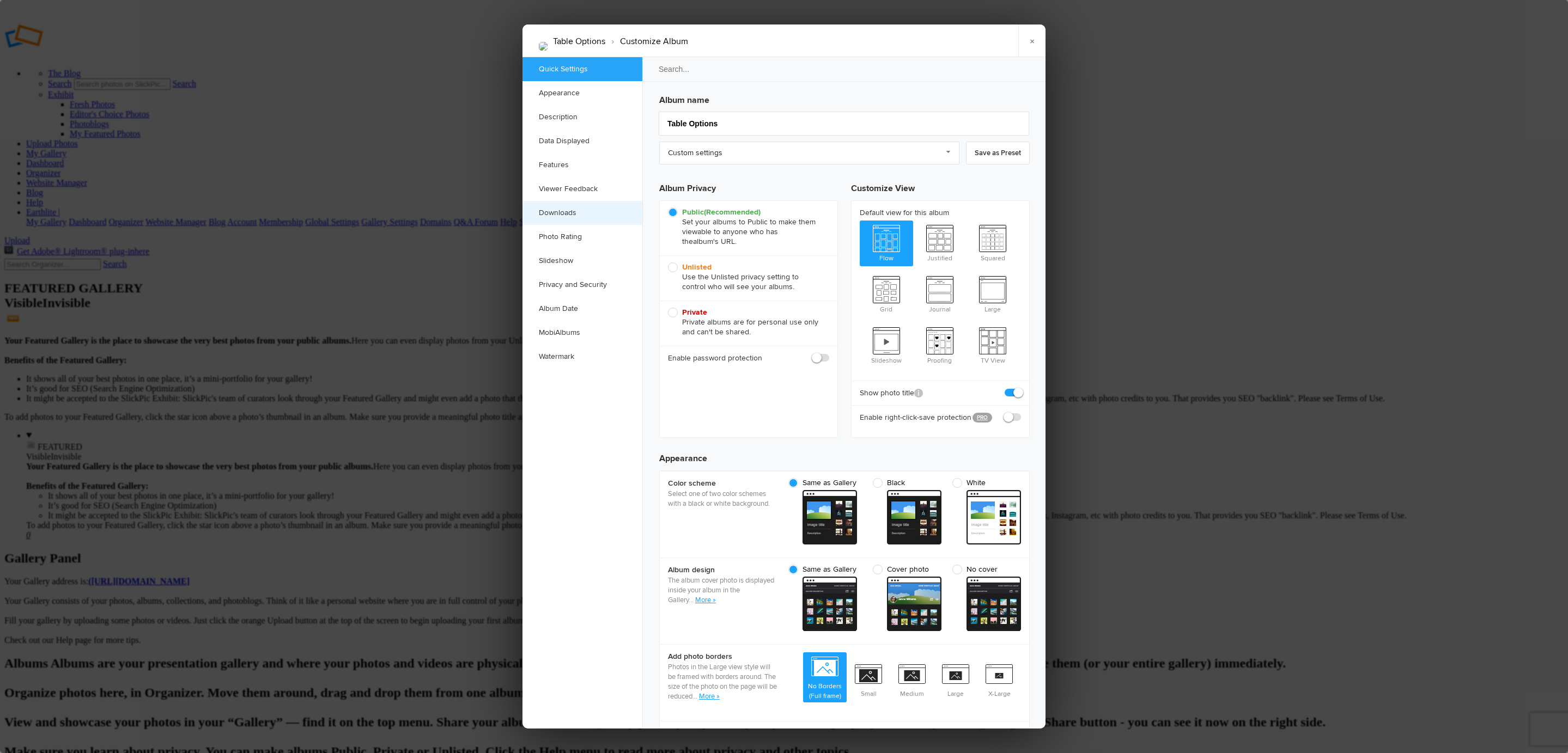
click at [601, 210] on link "Downloads" at bounding box center [582, 213] width 120 height 24
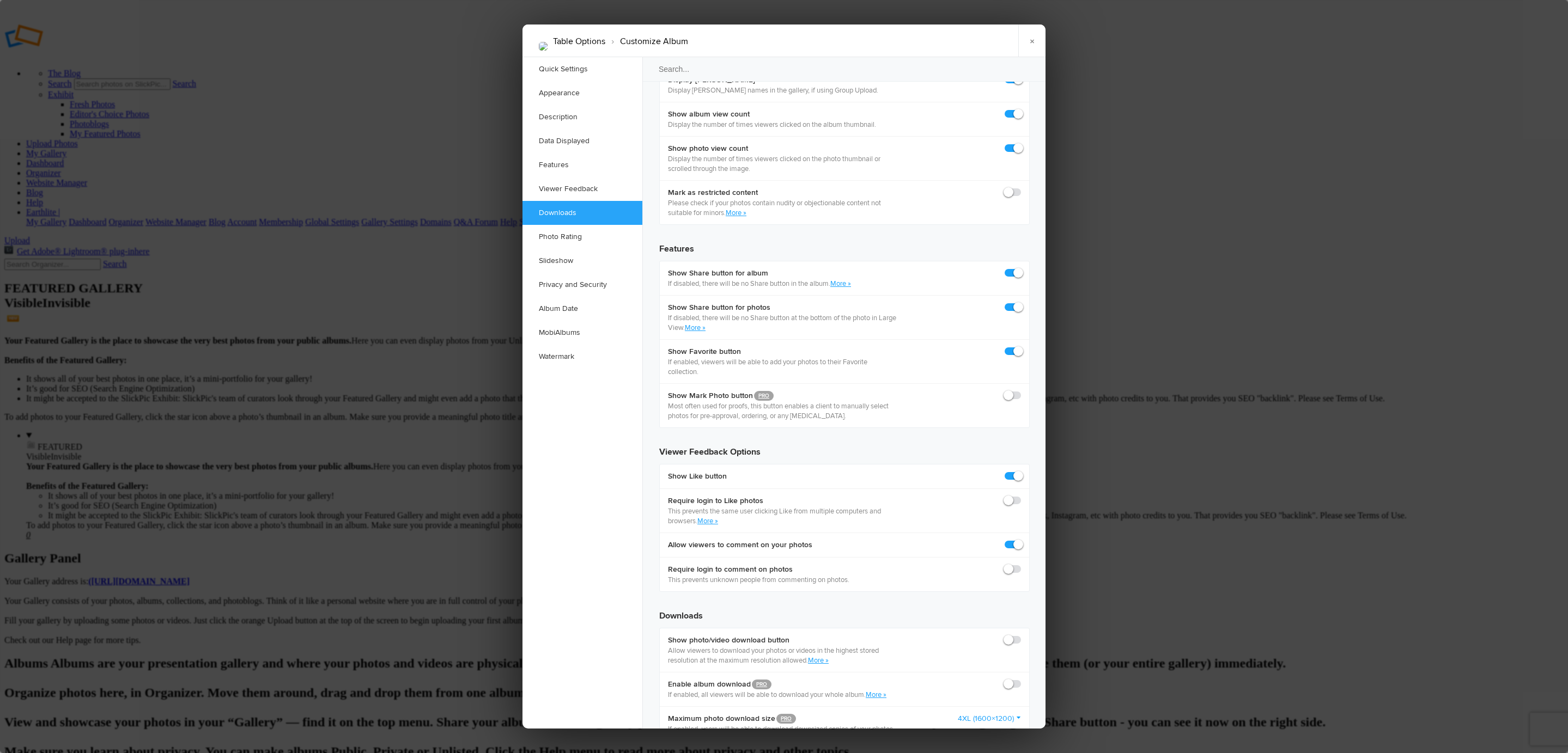
scroll to position [1688, 0]
drag, startPoint x: 1013, startPoint y: 163, endPoint x: 1014, endPoint y: 154, distance: 9.1
click at [1021, 677] on span at bounding box center [1021, 677] width 0 height 0
drag, startPoint x: 1011, startPoint y: 123, endPoint x: 1015, endPoint y: 134, distance: 11.7
click at [1021, 633] on span at bounding box center [1021, 633] width 0 height 0
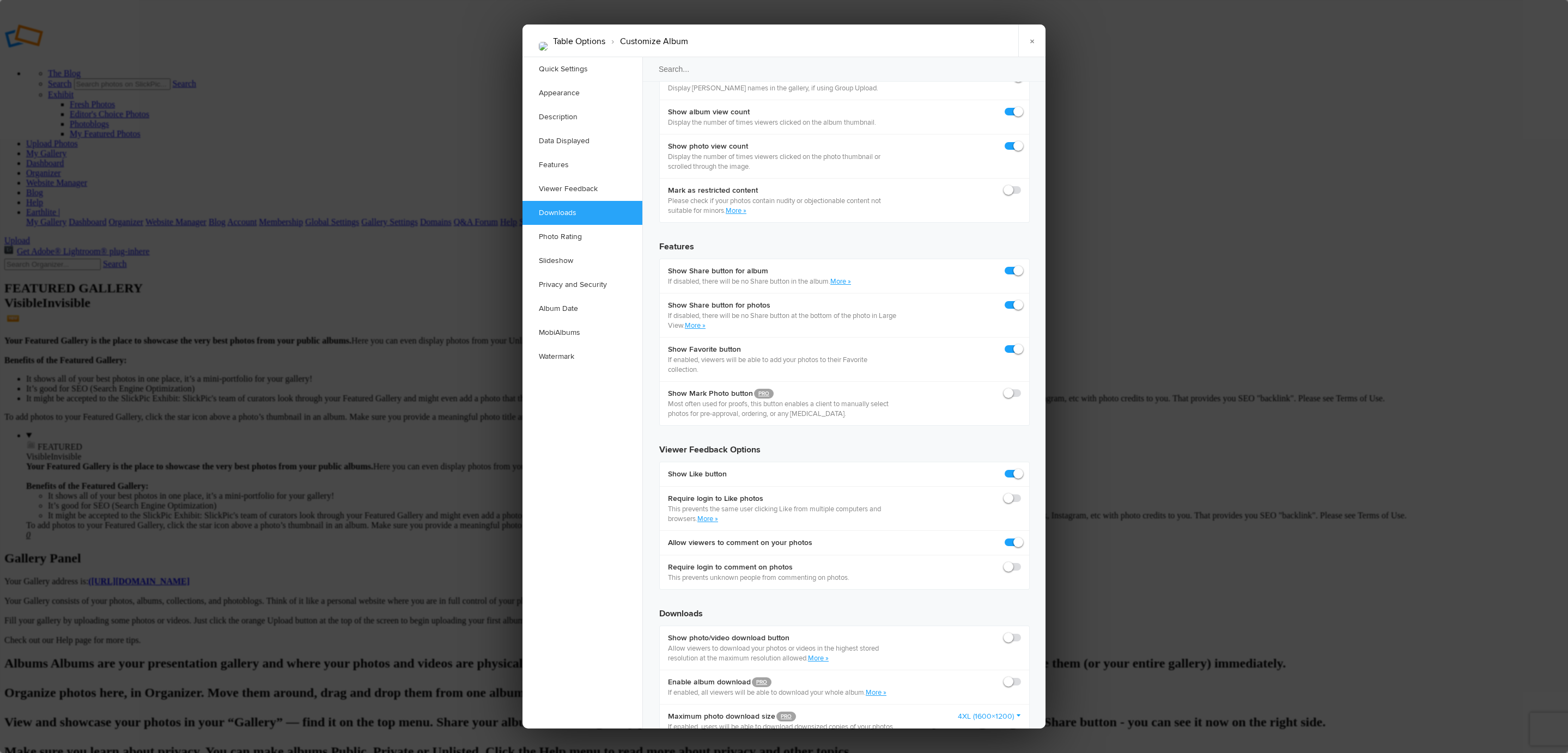
click at [1021, 677] on span at bounding box center [1021, 677] width 0 height 0
click at [1021, 633] on span at bounding box center [1021, 633] width 0 height 0
click at [1014, 677] on label at bounding box center [1013, 682] width 16 height 9
click at [1021, 633] on span at bounding box center [1021, 633] width 0 height 0
click at [1021, 677] on span at bounding box center [1021, 677] width 0 height 0
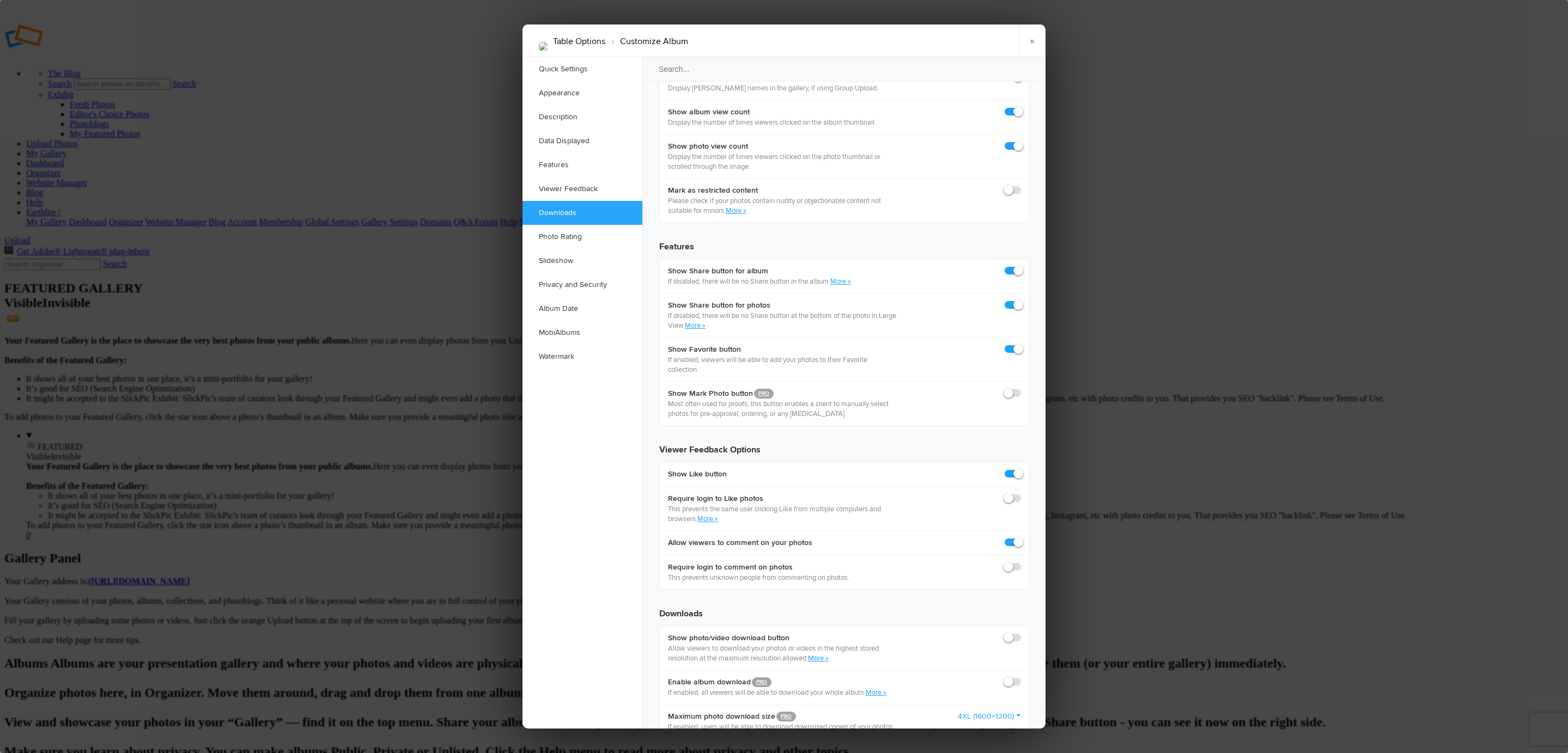
click at [1020, 676] on input "checkbox" at bounding box center [1020, 676] width 1 height 1
checkbox input "true"
click at [1021, 633] on span at bounding box center [1021, 633] width 0 height 0
click at [1020, 632] on input "checkbox" at bounding box center [1020, 632] width 1 height 1
checkbox input "true"
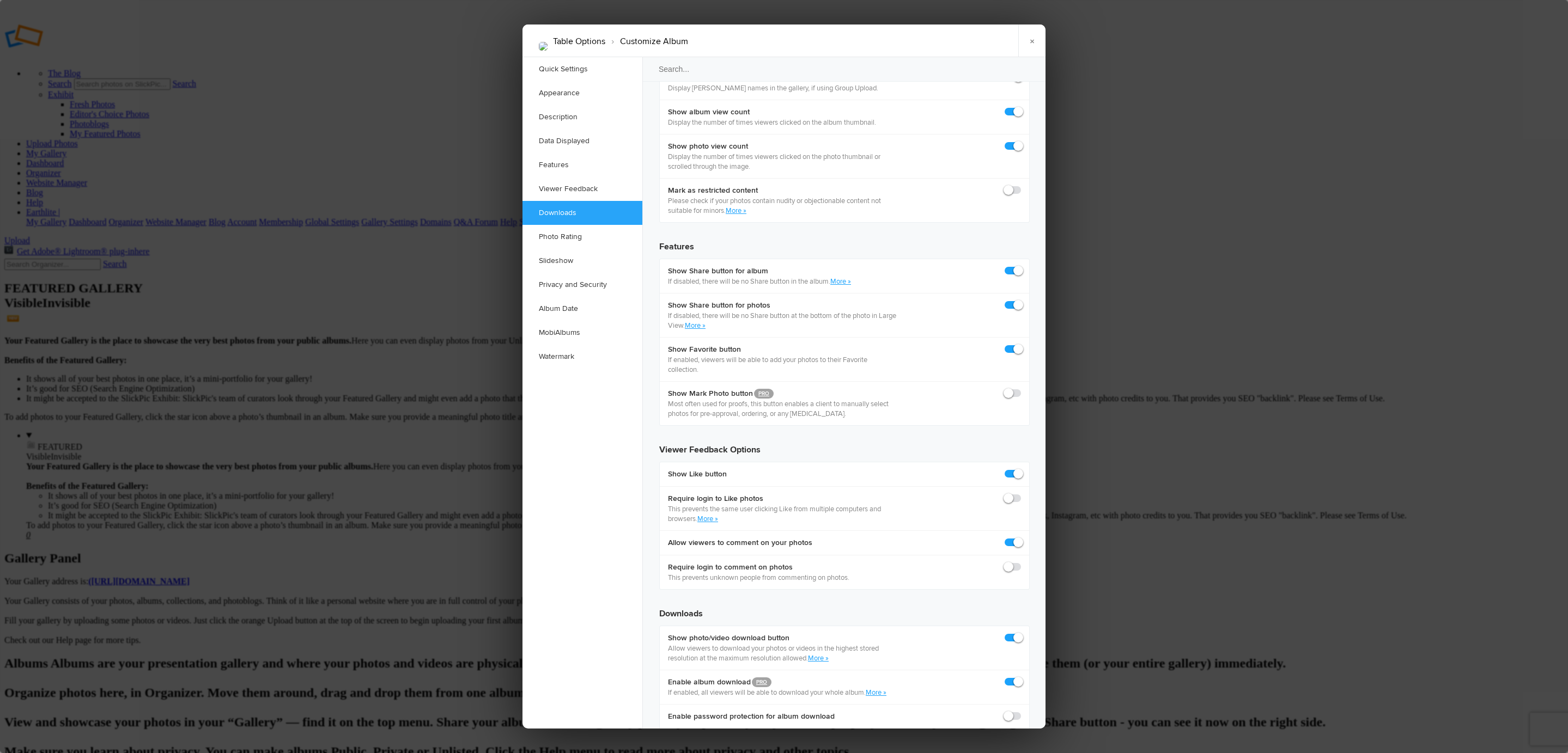
click at [1460, 243] on div at bounding box center [784, 376] width 1568 height 753
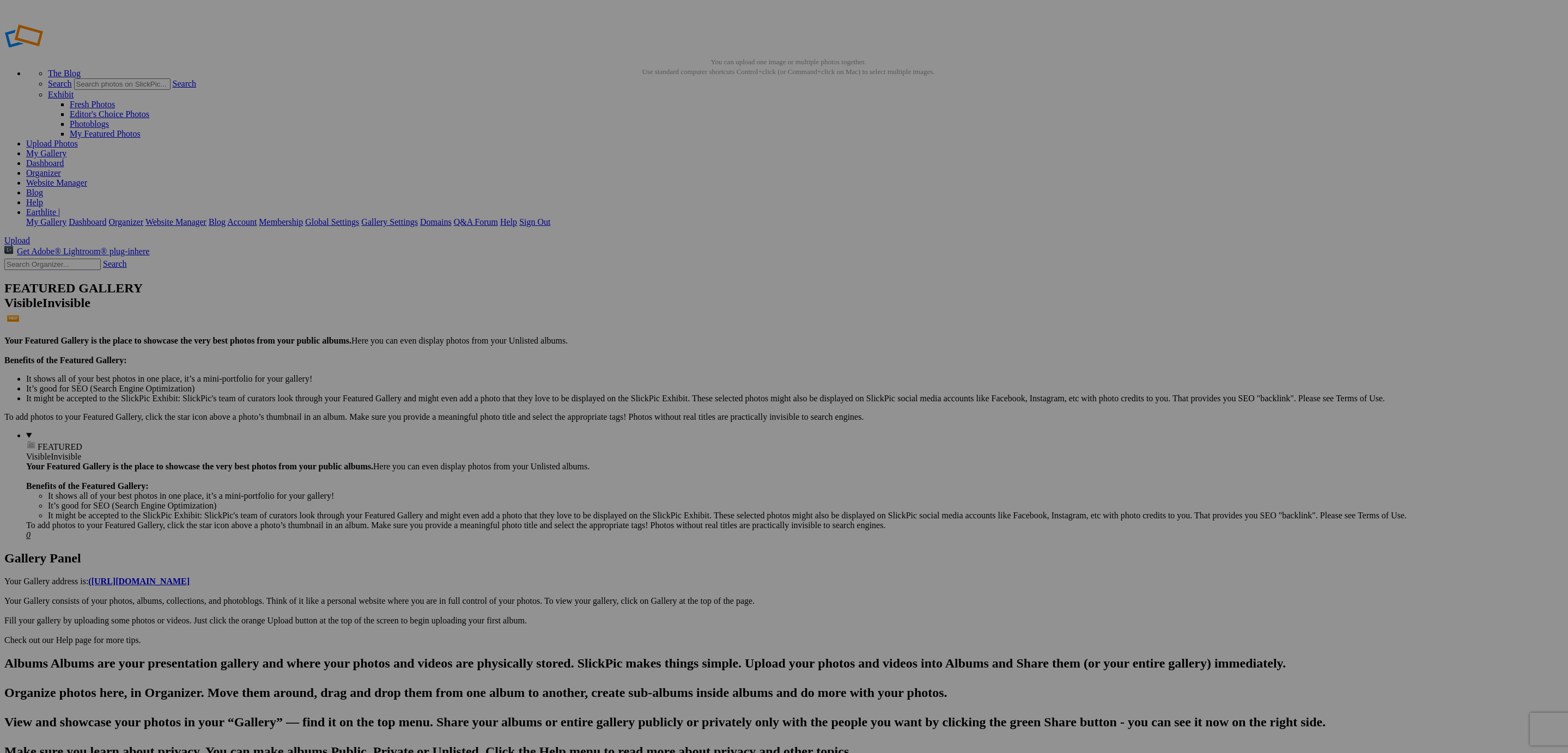
type input "Embedded Facehole (Spirit ™ only)"
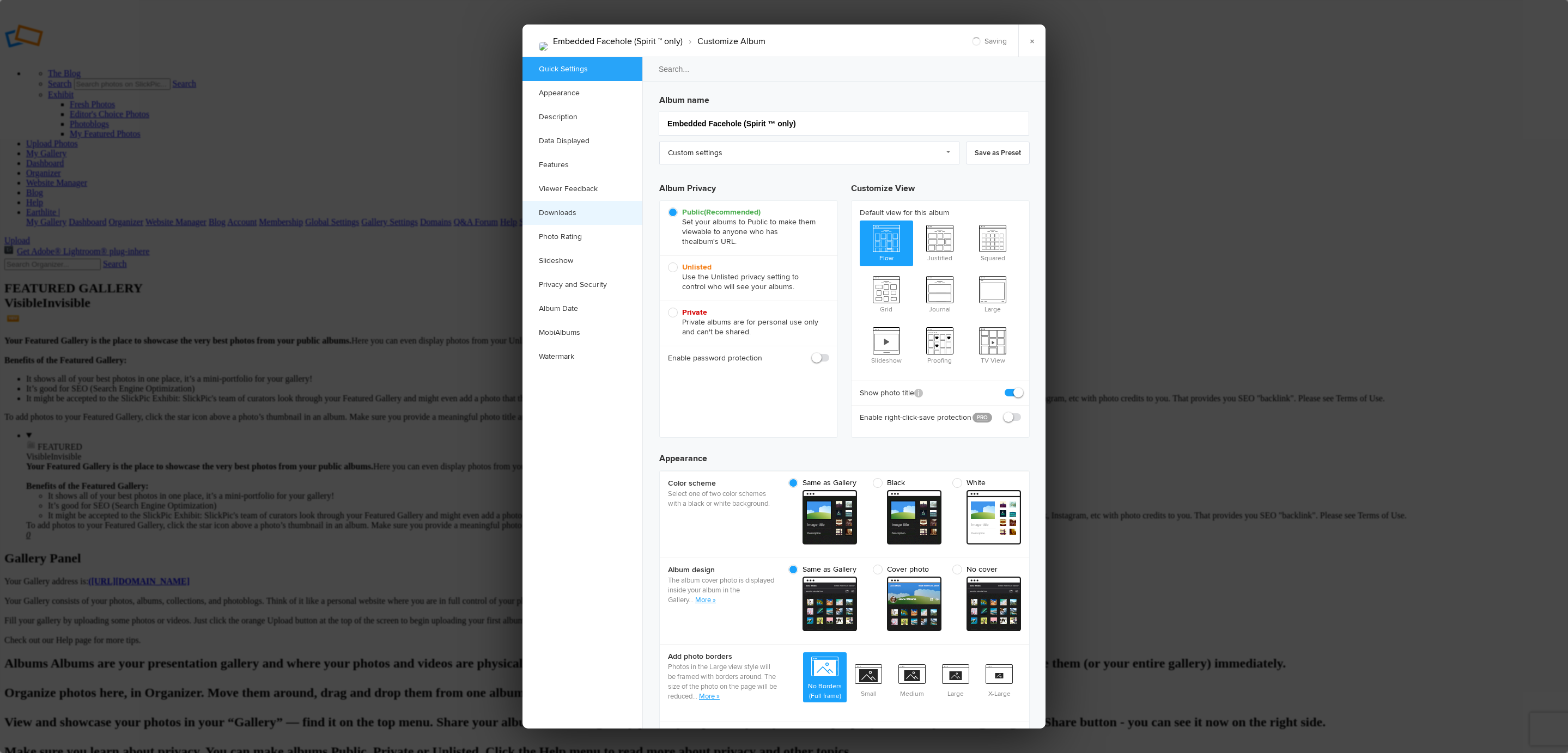
click at [582, 213] on link "Downloads" at bounding box center [582, 213] width 120 height 24
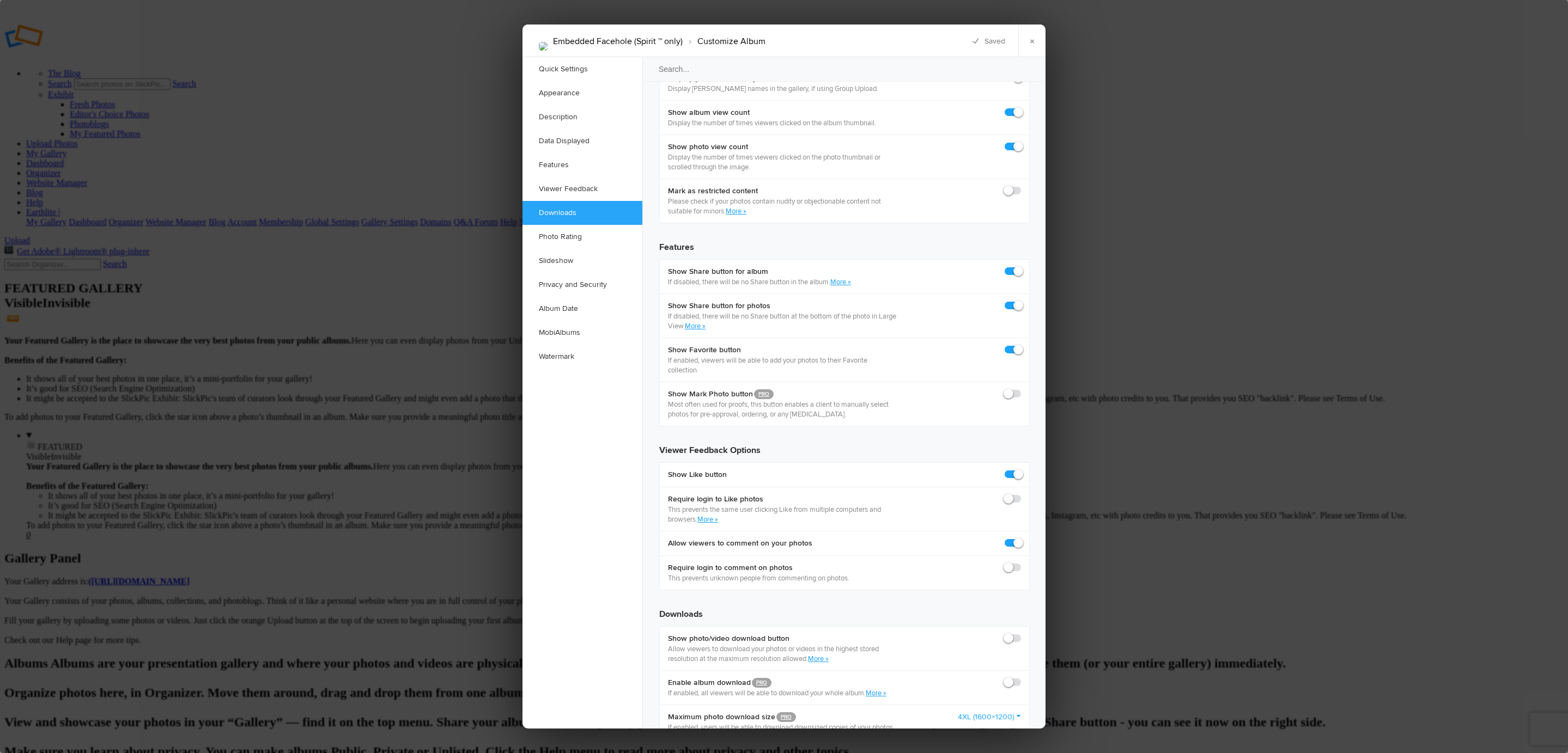
scroll to position [1688, 0]
click at [1021, 677] on span at bounding box center [1021, 677] width 0 height 0
click at [1020, 676] on input "checkbox" at bounding box center [1020, 676] width 1 height 1
checkbox input "true"
click at [1007, 633] on label at bounding box center [1013, 638] width 16 height 9
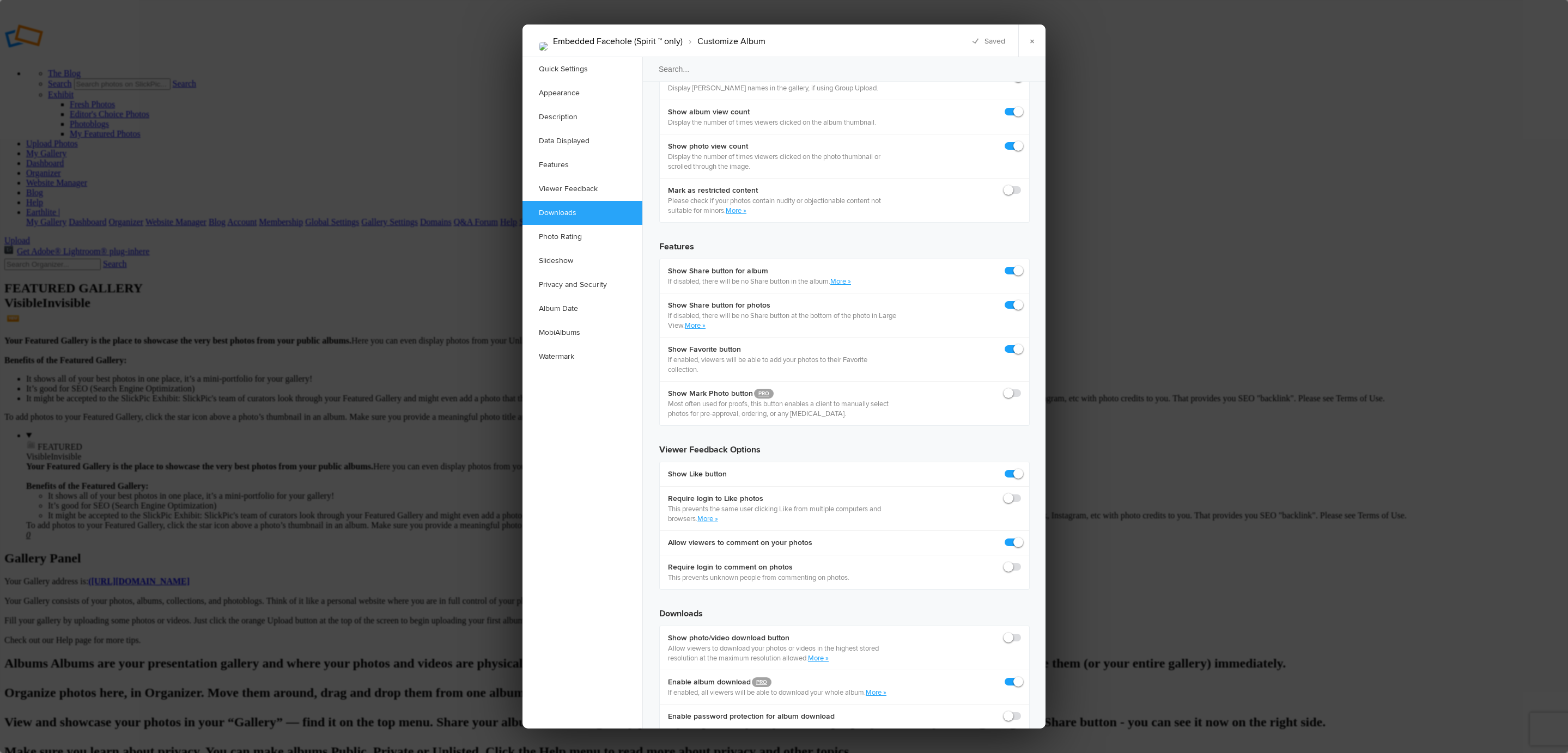
click at [1021, 633] on span at bounding box center [1021, 633] width 0 height 0
click at [1020, 632] on input "checkbox" at bounding box center [1020, 632] width 1 height 1
checkbox input "true"
drag, startPoint x: 1321, startPoint y: 78, endPoint x: 1338, endPoint y: 24, distance: 56.6
click at [1323, 77] on div at bounding box center [784, 376] width 1568 height 753
